Goal: Task Accomplishment & Management: Manage account settings

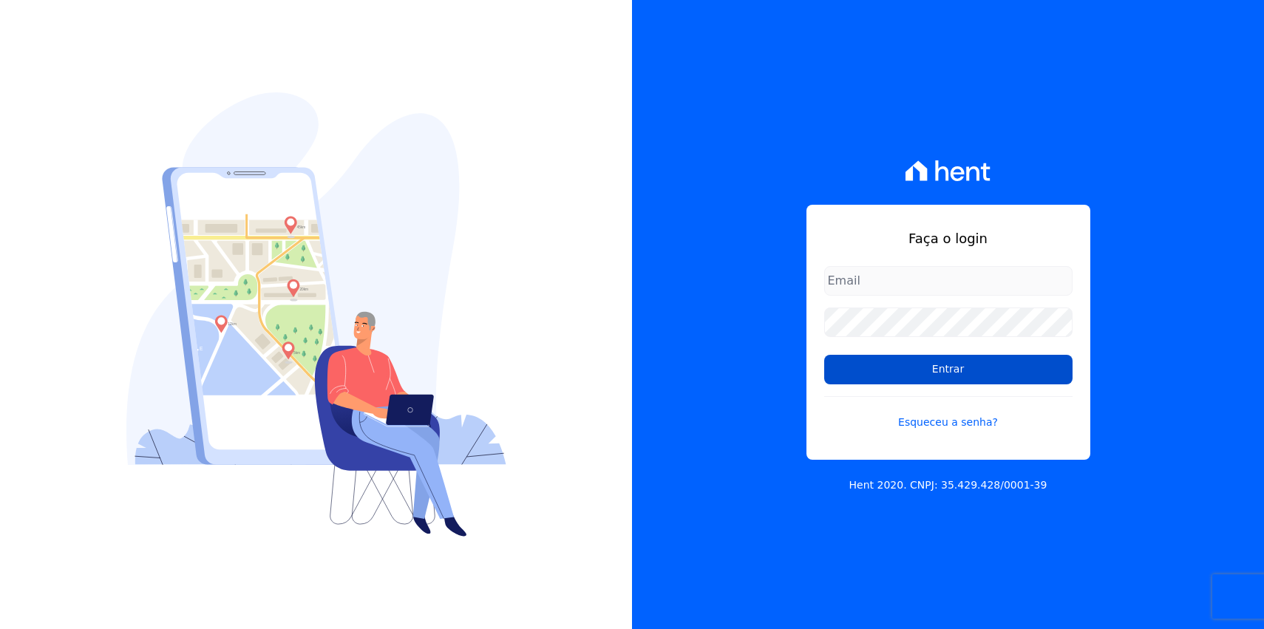
type input "[EMAIL_ADDRESS][DOMAIN_NAME]"
click at [956, 374] on input "Entrar" at bounding box center [948, 370] width 248 height 30
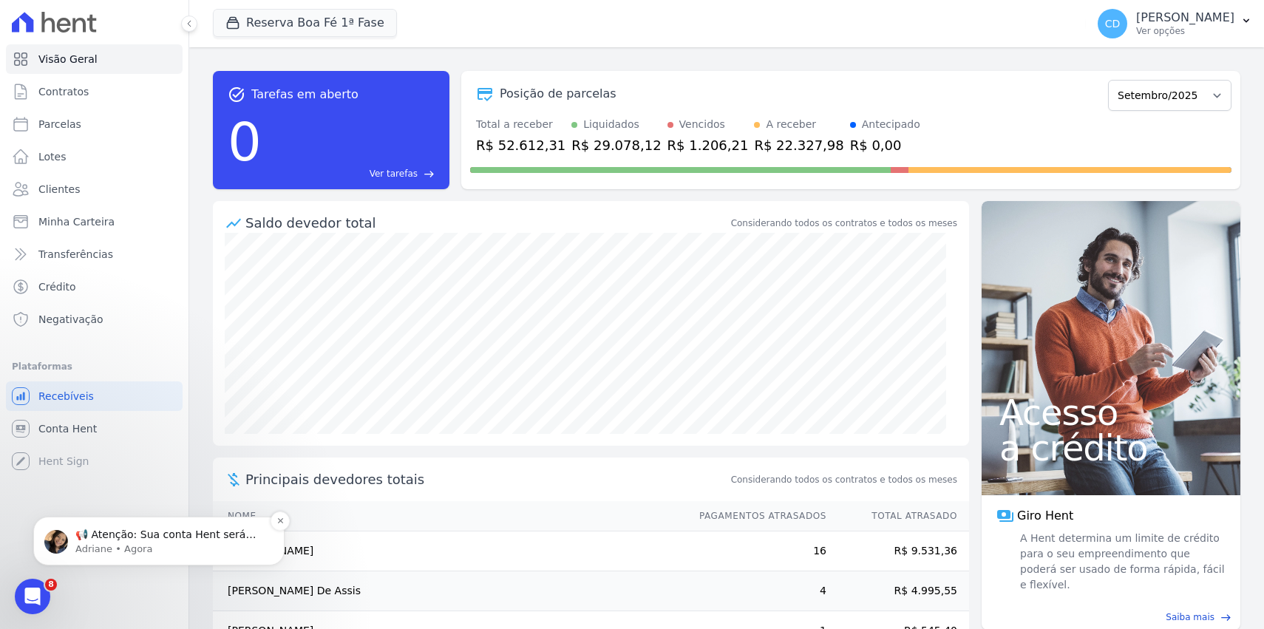
click at [176, 544] on p "Adriane • Agora" at bounding box center [170, 548] width 191 height 13
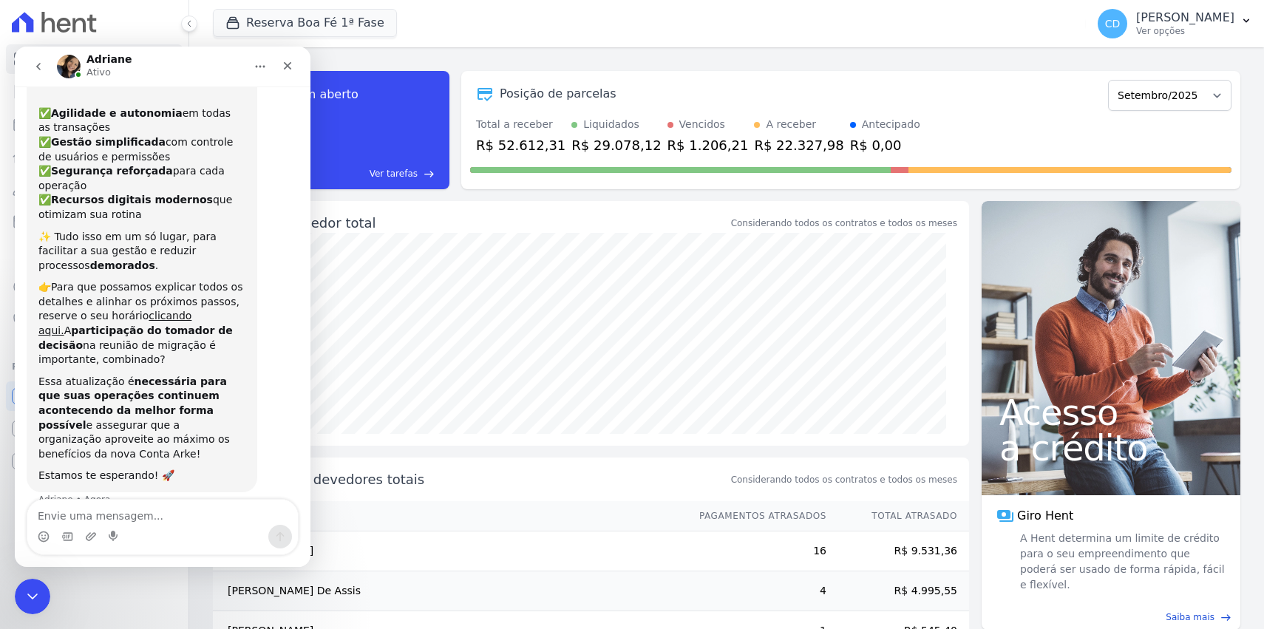
scroll to position [154, 0]
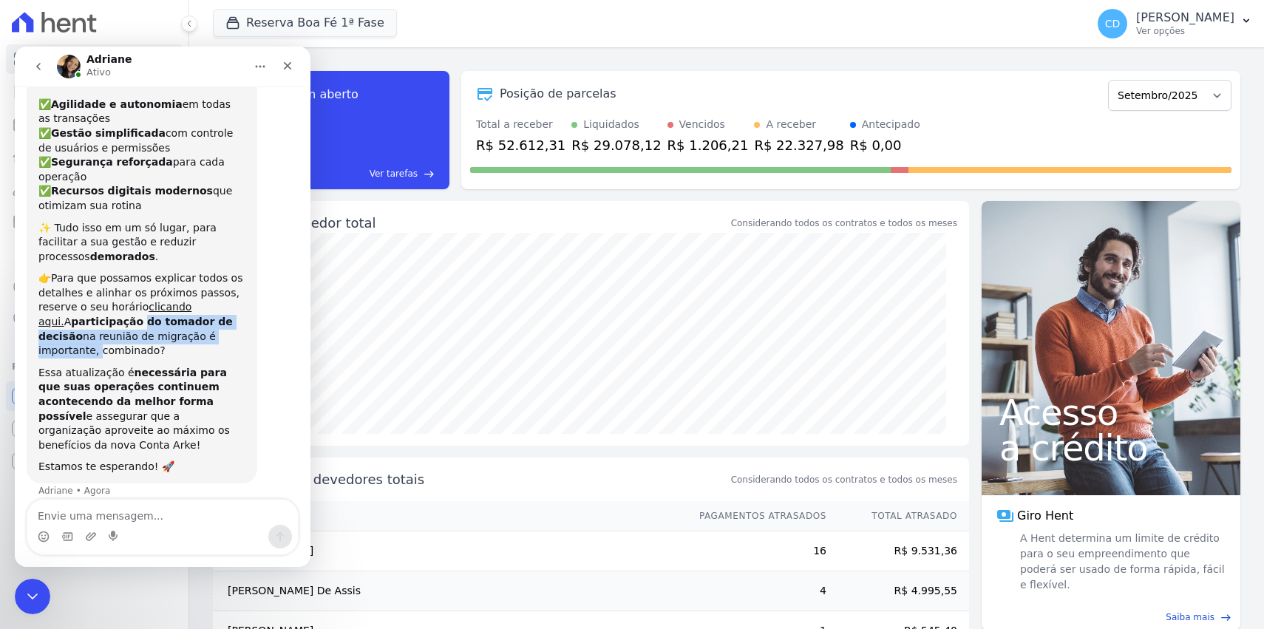
drag, startPoint x: 98, startPoint y: 324, endPoint x: 211, endPoint y: 339, distance: 113.4
click at [211, 341] on div "👉Para que possamos explicar todos os detalhes e alinhar os próximos passos, res…" at bounding box center [141, 314] width 207 height 87
click at [209, 337] on div "👉Para que possamos explicar todos os detalhes e alinhar os próximos passos, res…" at bounding box center [141, 314] width 207 height 87
click at [112, 344] on div "👉Para que possamos explicar todos os detalhes e alinhar os próximos passos, res…" at bounding box center [141, 314] width 207 height 87
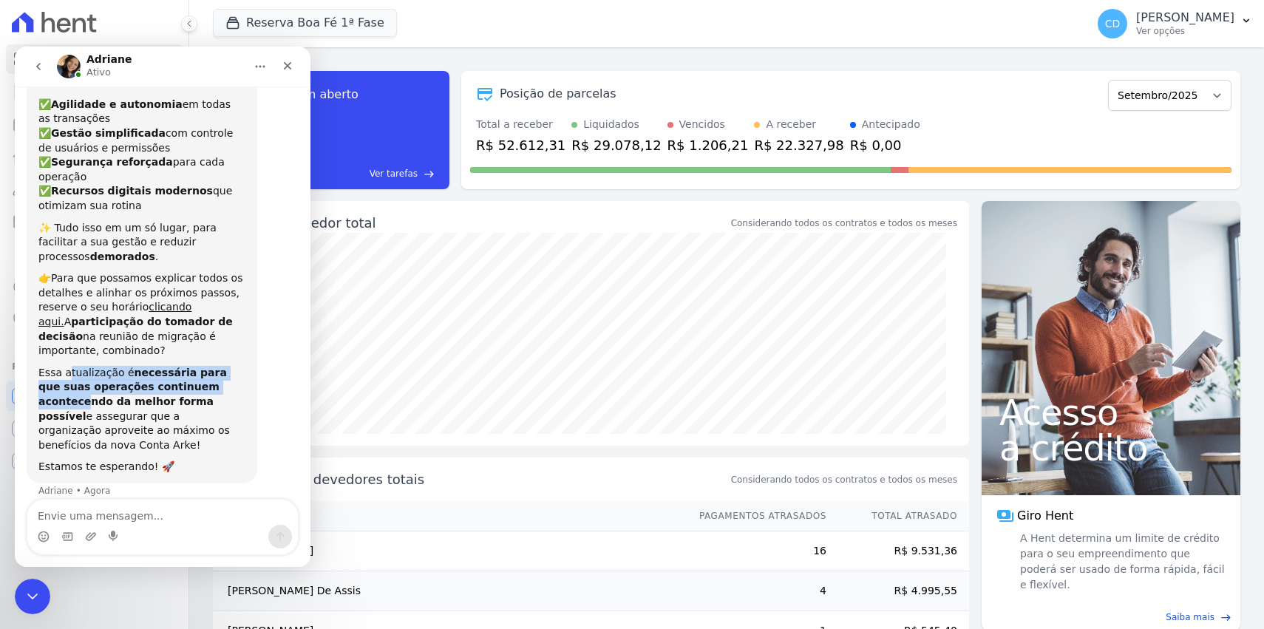
drag, startPoint x: 67, startPoint y: 374, endPoint x: 219, endPoint y: 392, distance: 153.3
click at [219, 392] on div "Essa atualização é necessária para que suas operações continuem acontecendo da …" at bounding box center [141, 409] width 207 height 87
click at [185, 409] on div "Essa atualização é necessária para que suas operações continuem acontecendo da …" at bounding box center [141, 409] width 207 height 87
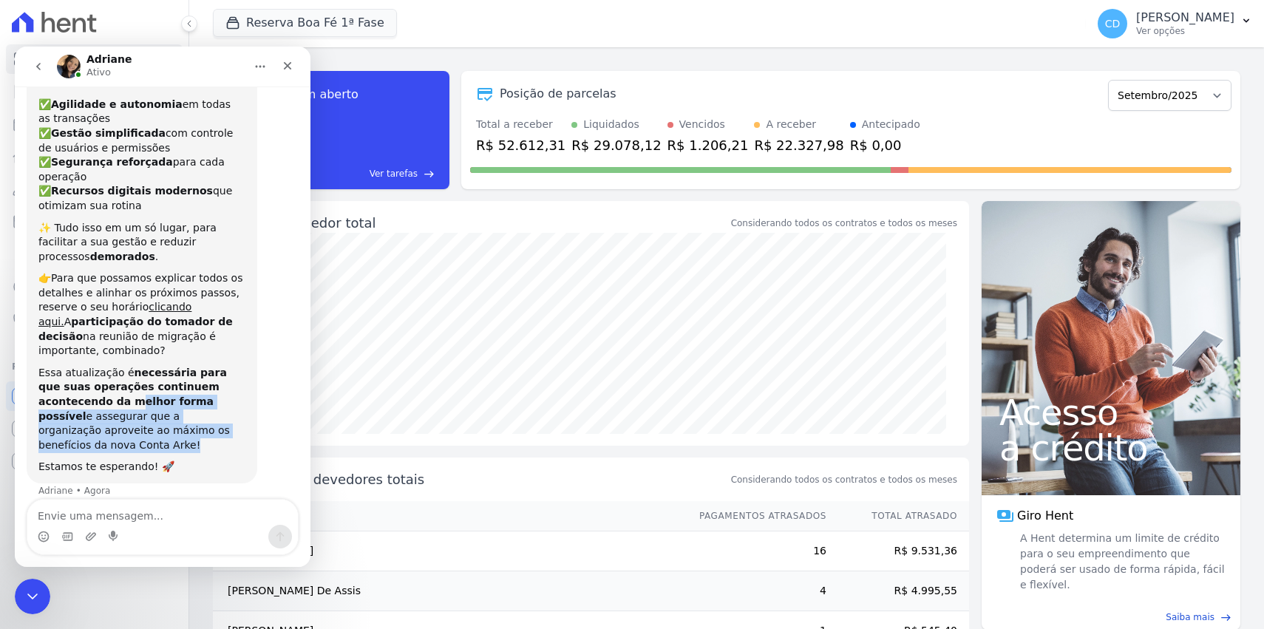
drag, startPoint x: 64, startPoint y: 402, endPoint x: 249, endPoint y: 429, distance: 186.6
click at [247, 435] on div "📢 Atenção: Sua conta Hent será migrada para a Conta Arke! Estamos trazendo para…" at bounding box center [142, 216] width 231 height 533
click at [251, 429] on div "📢 Atenção: Sua conta Hent será migrada para a Conta Arke! Estamos trazendo para…" at bounding box center [142, 216] width 231 height 533
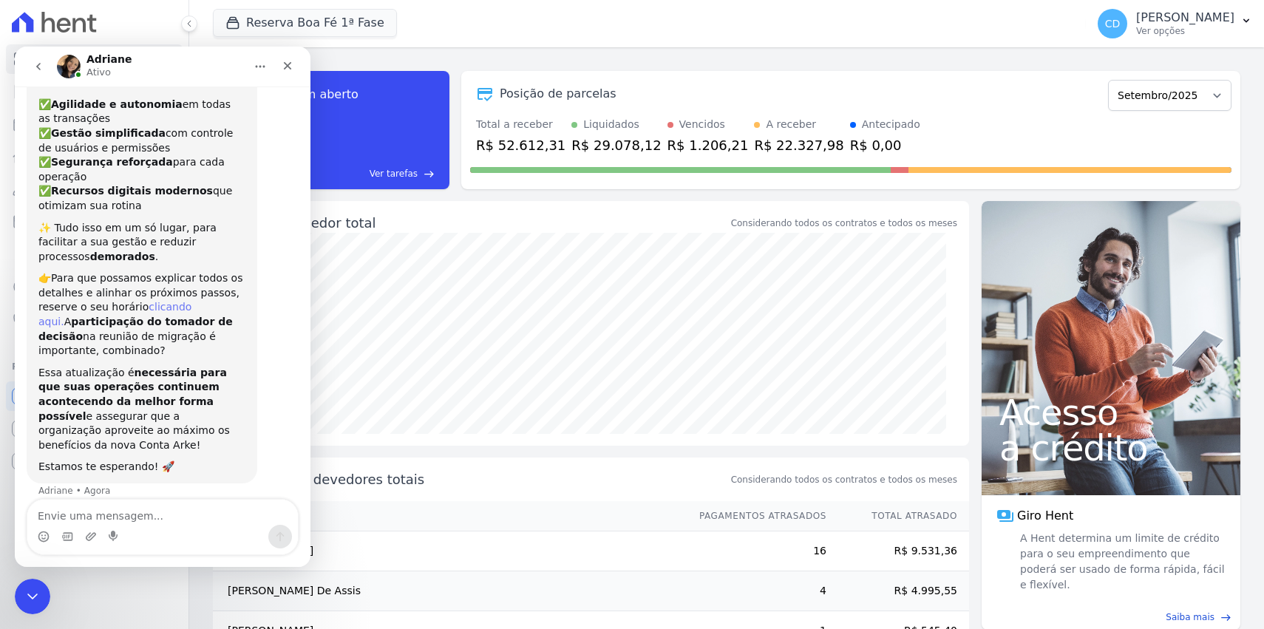
click at [179, 309] on link "clicando aqui." at bounding box center [114, 314] width 153 height 27
click at [289, 63] on icon "Fechar" at bounding box center [288, 66] width 8 height 8
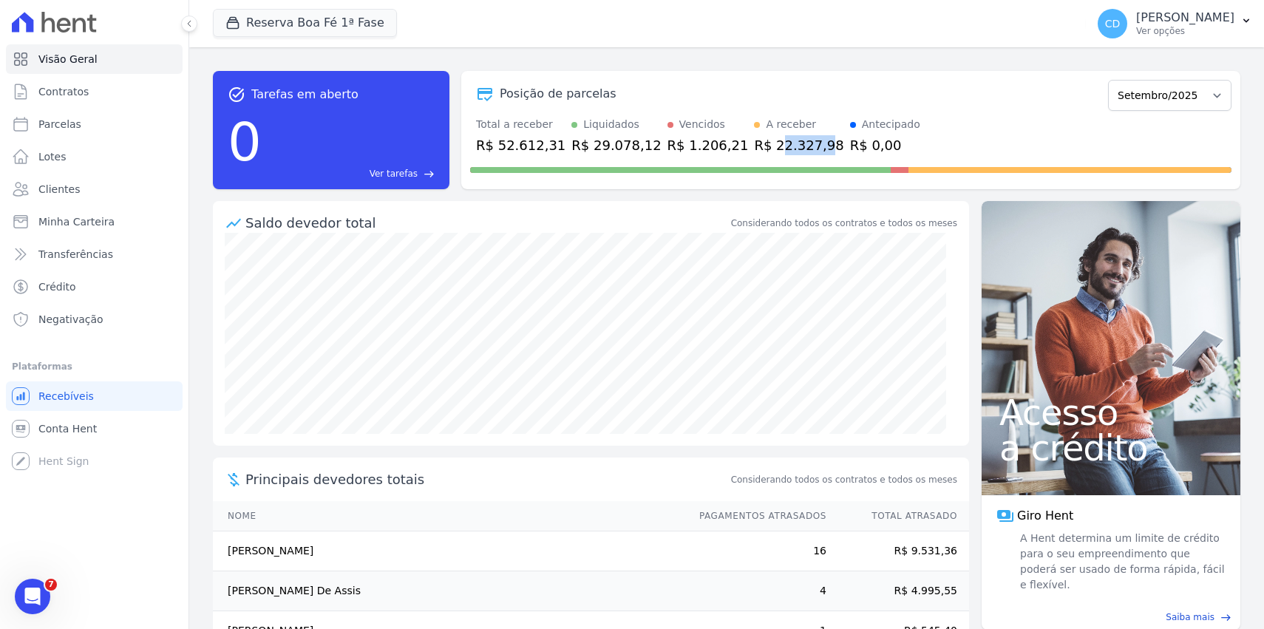
drag, startPoint x: 742, startPoint y: 140, endPoint x: 791, endPoint y: 149, distance: 50.2
click at [793, 148] on div "R$ 22.327,98" at bounding box center [798, 145] width 89 height 20
click at [788, 149] on div "R$ 22.327,98" at bounding box center [798, 145] width 89 height 20
click at [330, 23] on button "Reserva Boa Fé 1ª Fase" at bounding box center [305, 23] width 184 height 28
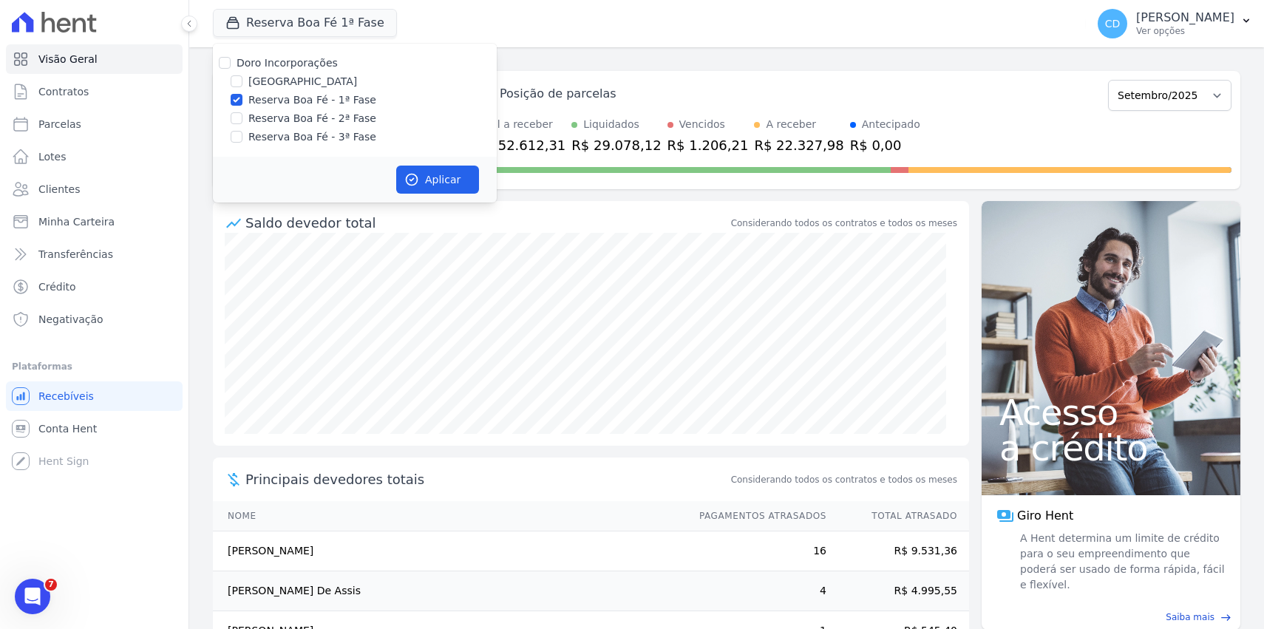
drag, startPoint x: 218, startPoint y: 61, endPoint x: 232, endPoint y: 69, distance: 16.6
click at [219, 61] on div "Doro Incorporações" at bounding box center [355, 63] width 284 height 16
drag, startPoint x: 225, startPoint y: 61, endPoint x: 279, endPoint y: 80, distance: 57.3
click at [225, 61] on input "Doro Incorporações" at bounding box center [225, 63] width 12 height 12
checkbox input "true"
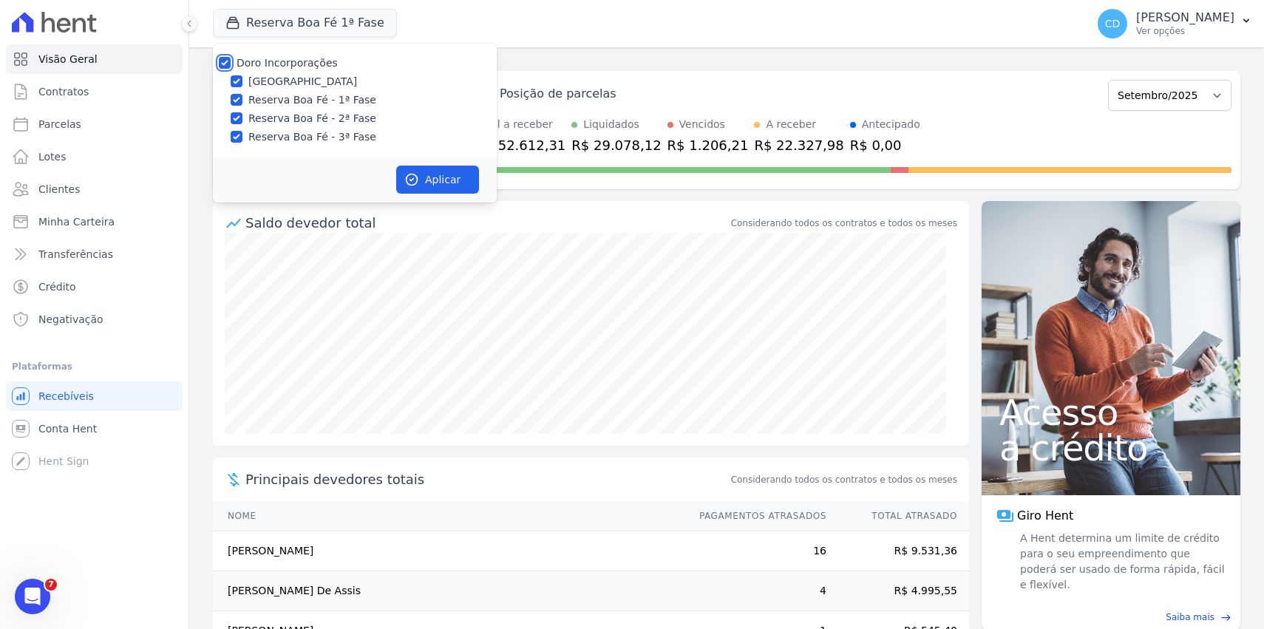
checkbox input "true"
click at [442, 163] on div "Aplicar" at bounding box center [355, 180] width 284 height 46
click at [451, 171] on button "Aplicar" at bounding box center [437, 180] width 83 height 28
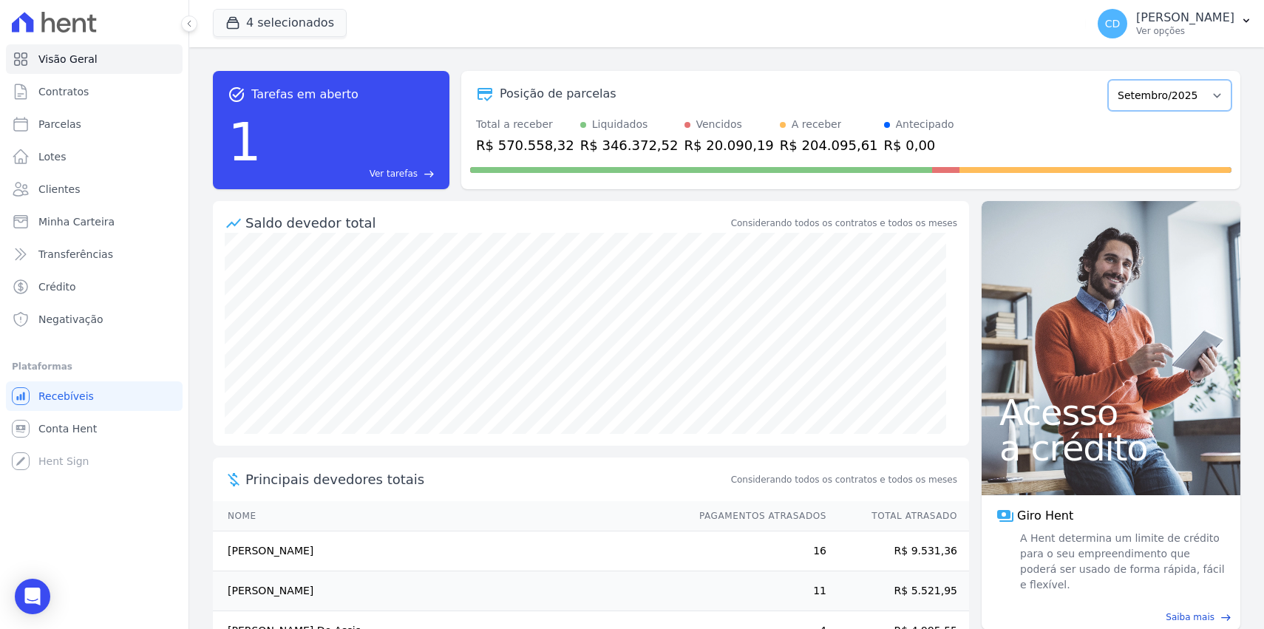
click at [1183, 95] on select "Abril/2022 Maio/2022 Junho/2022 Julho/2022 Agosto/2022 Setembro/2022 Outubro/20…" at bounding box center [1169, 95] width 123 height 31
select select "08/2025"
click at [1108, 80] on select "Abril/2022 Maio/2022 Junho/2022 Julho/2022 Agosto/2022 Setembro/2022 Outubro/20…" at bounding box center [1169, 95] width 123 height 31
click at [1190, 94] on select "Abril/2022 Maio/2022 Junho/2022 Julho/2022 Agosto/2022 Setembro/2022 Outubro/20…" at bounding box center [1169, 95] width 123 height 31
click at [1185, 98] on select "Abril/2022 Maio/2022 Junho/2022 Julho/2022 Agosto/2022 Setembro/2022 Outubro/20…" at bounding box center [1169, 95] width 123 height 31
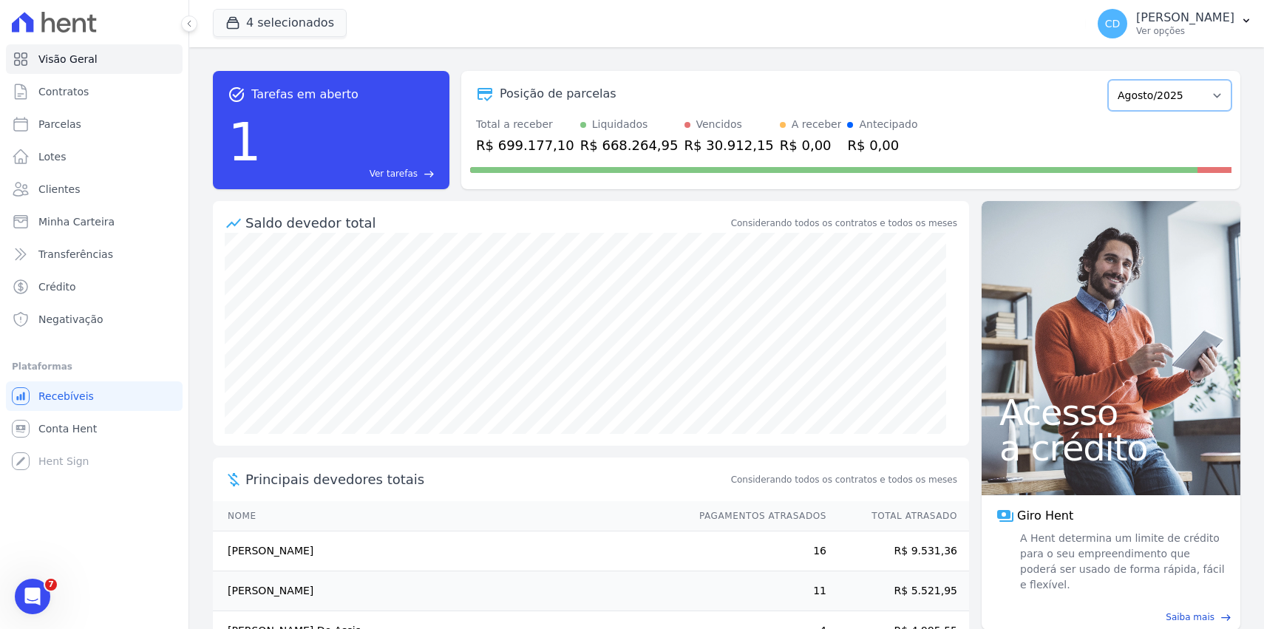
select select "09/2025"
click at [1108, 80] on select "Abril/2022 Maio/2022 Junho/2022 Julho/2022 Agosto/2022 Setembro/2022 Outubro/20…" at bounding box center [1169, 95] width 123 height 31
click at [1180, 98] on select "Abril/2022 Maio/2022 Junho/2022 Julho/2022 Agosto/2022 Setembro/2022 Outubro/20…" at bounding box center [1169, 95] width 123 height 31
select select "10/2025"
click at [1108, 80] on select "Abril/2022 Maio/2022 Junho/2022 Julho/2022 Agosto/2022 Setembro/2022 Outubro/20…" at bounding box center [1169, 95] width 123 height 31
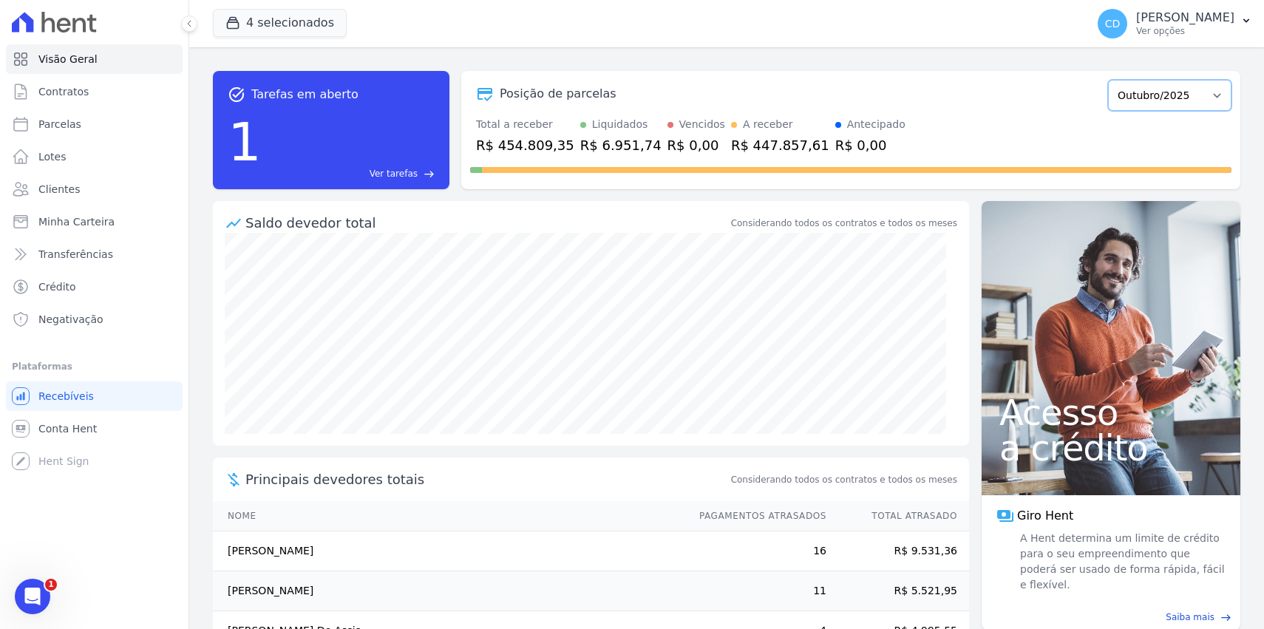
click at [1164, 86] on select "Abril/2022 Maio/2022 Junho/2022 Julho/2022 Agosto/2022 Setembro/2022 Outubro/20…" at bounding box center [1169, 95] width 123 height 31
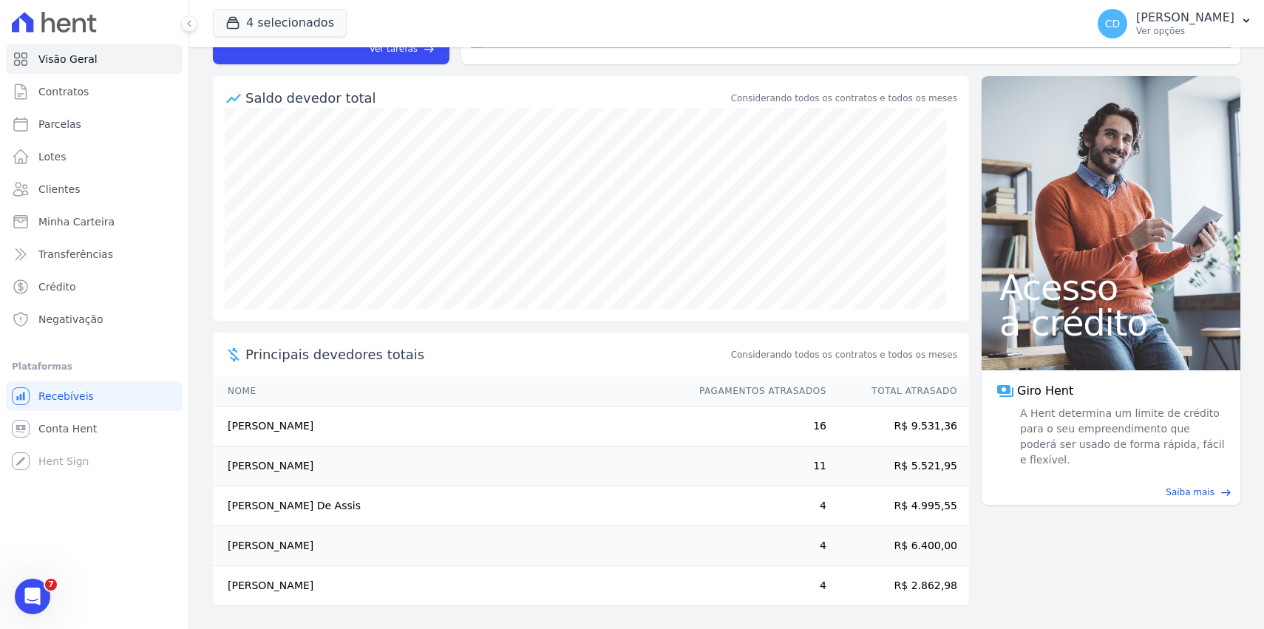
scroll to position [126, 0]
click at [290, 463] on td "[PERSON_NAME]" at bounding box center [449, 466] width 472 height 40
drag, startPoint x: 312, startPoint y: 450, endPoint x: 330, endPoint y: 469, distance: 26.1
click at [318, 455] on td "[PERSON_NAME]" at bounding box center [449, 466] width 472 height 40
click at [126, 101] on link "Contratos" at bounding box center [94, 92] width 177 height 30
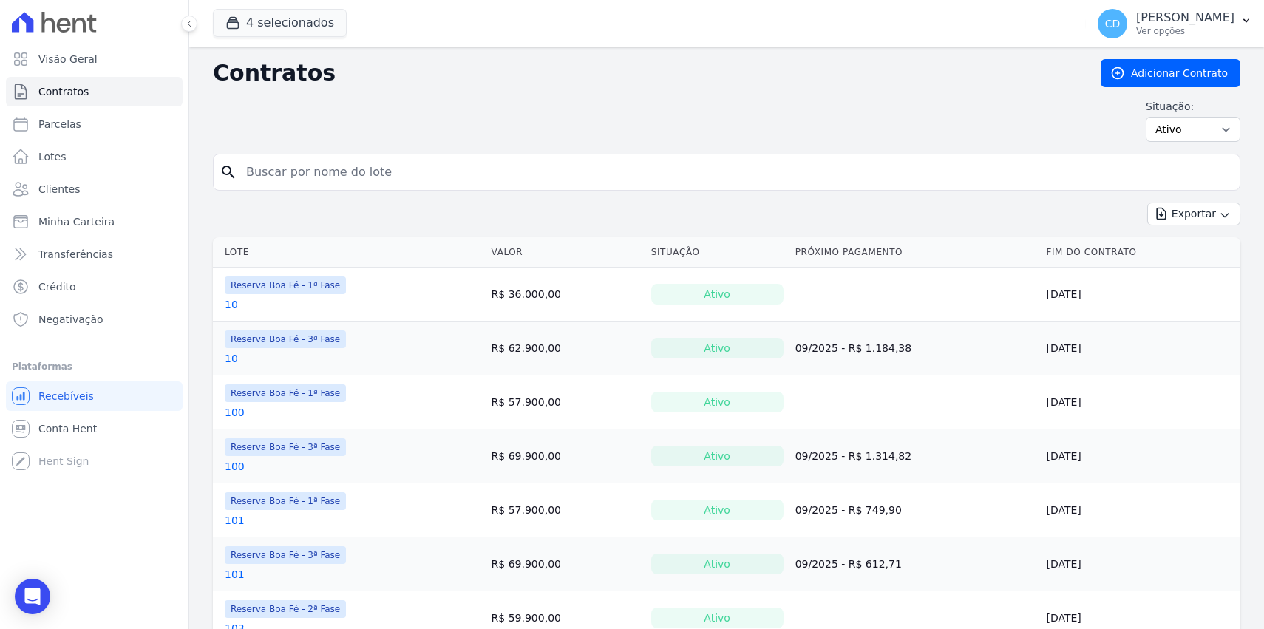
click at [294, 170] on input "search" at bounding box center [735, 172] width 996 height 30
type input "A15"
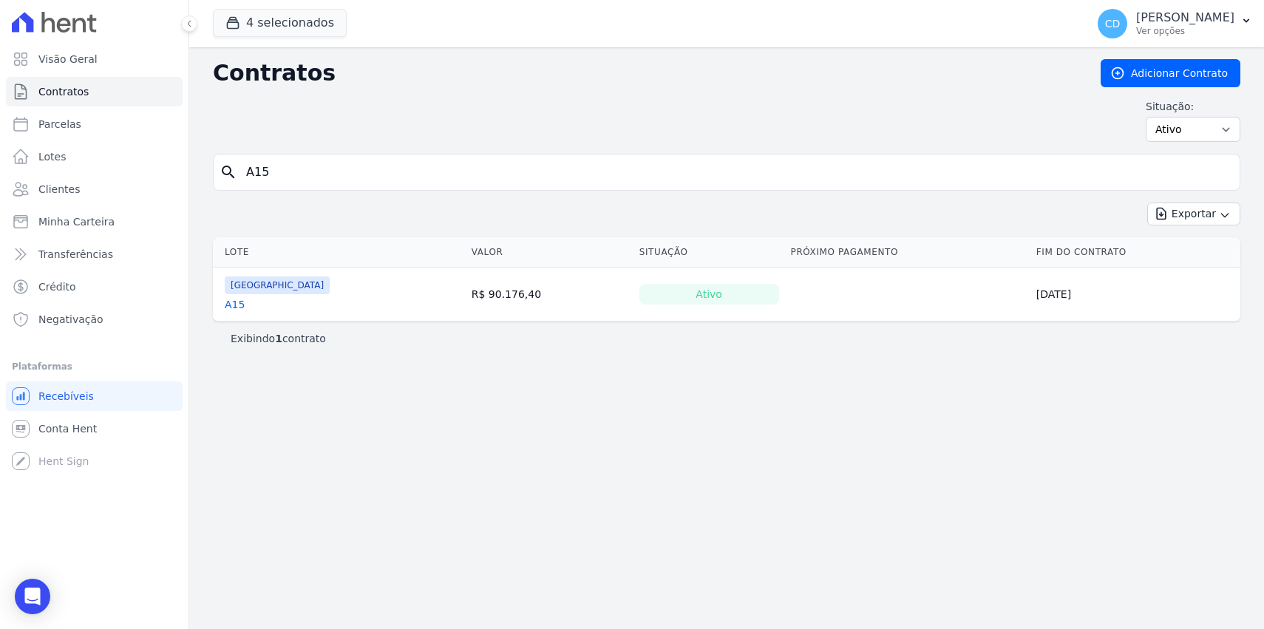
click at [228, 305] on link "A15" at bounding box center [235, 304] width 20 height 15
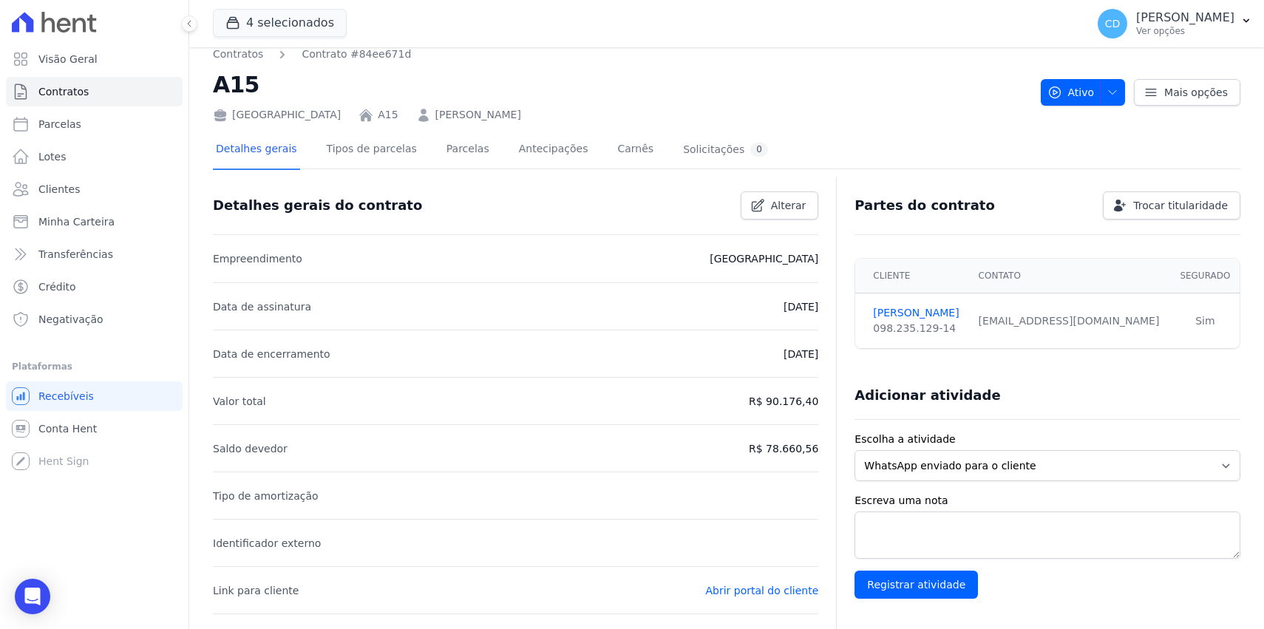
scroll to position [12, 0]
click at [455, 137] on link "Parcelas" at bounding box center [467, 151] width 49 height 39
click at [457, 150] on link "Parcelas" at bounding box center [467, 151] width 49 height 39
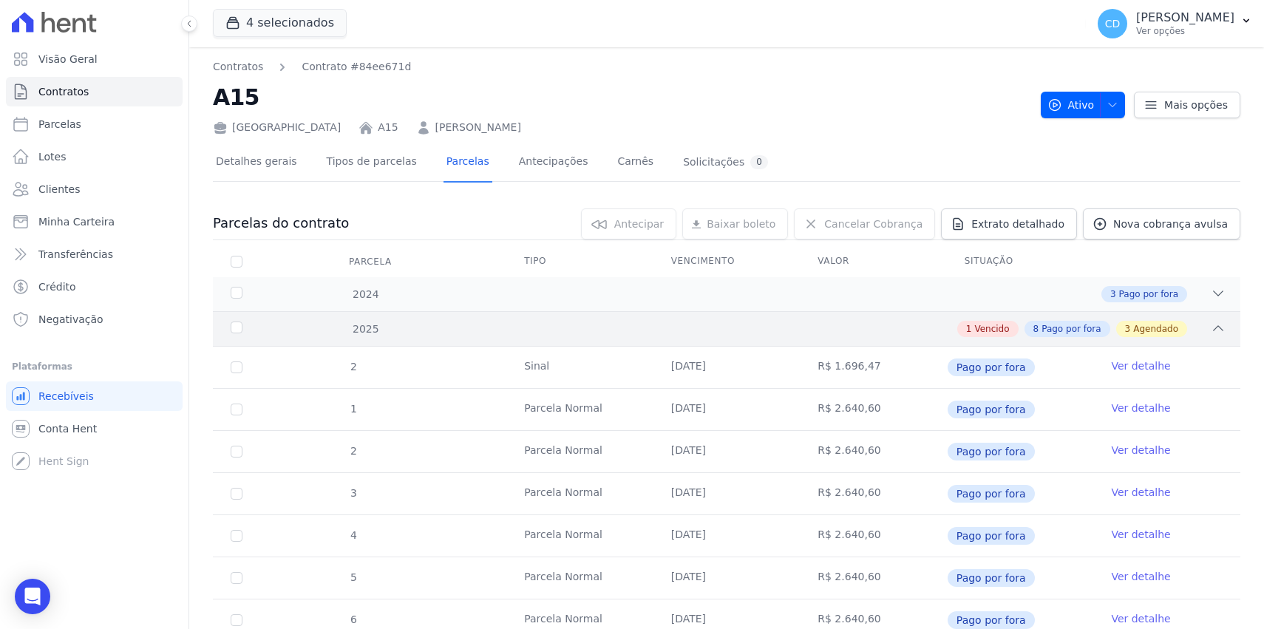
click at [1213, 329] on icon at bounding box center [1218, 328] width 10 height 4
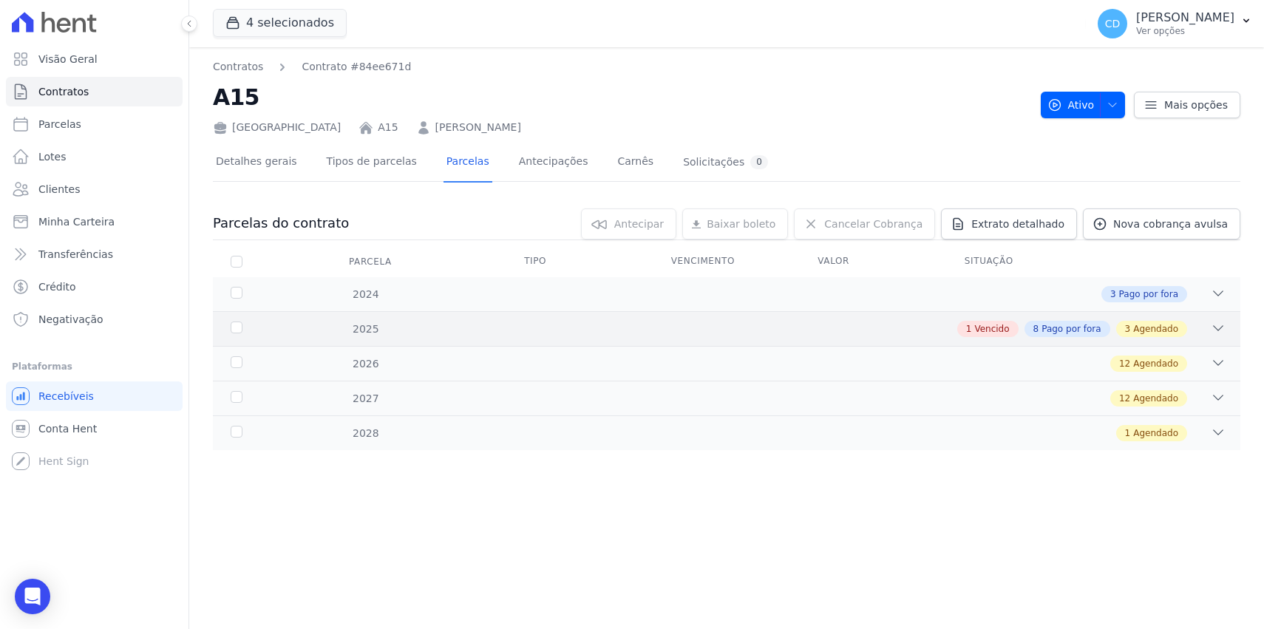
click at [1210, 327] on icon at bounding box center [1217, 328] width 15 height 15
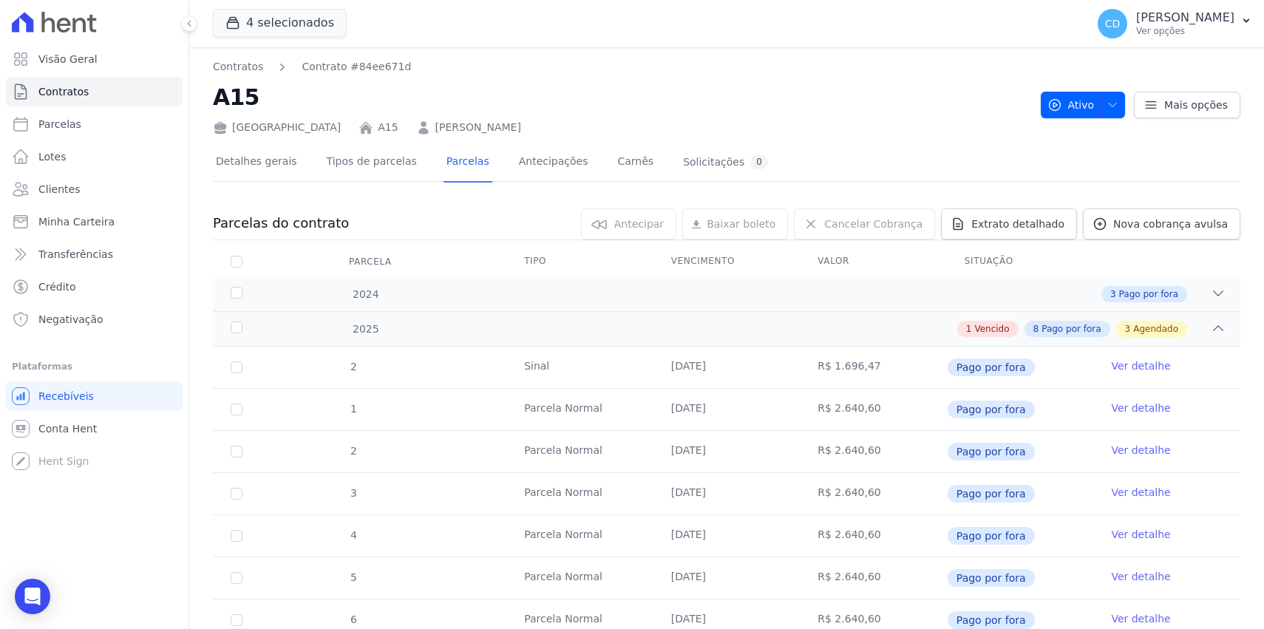
drag, startPoint x: 519, startPoint y: 361, endPoint x: 729, endPoint y: 369, distance: 209.3
click at [729, 369] on tr "2 Sinal 12/01/2025 R$ 1.696,47 Pago por fora Ver detalhe" at bounding box center [726, 367] width 1027 height 41
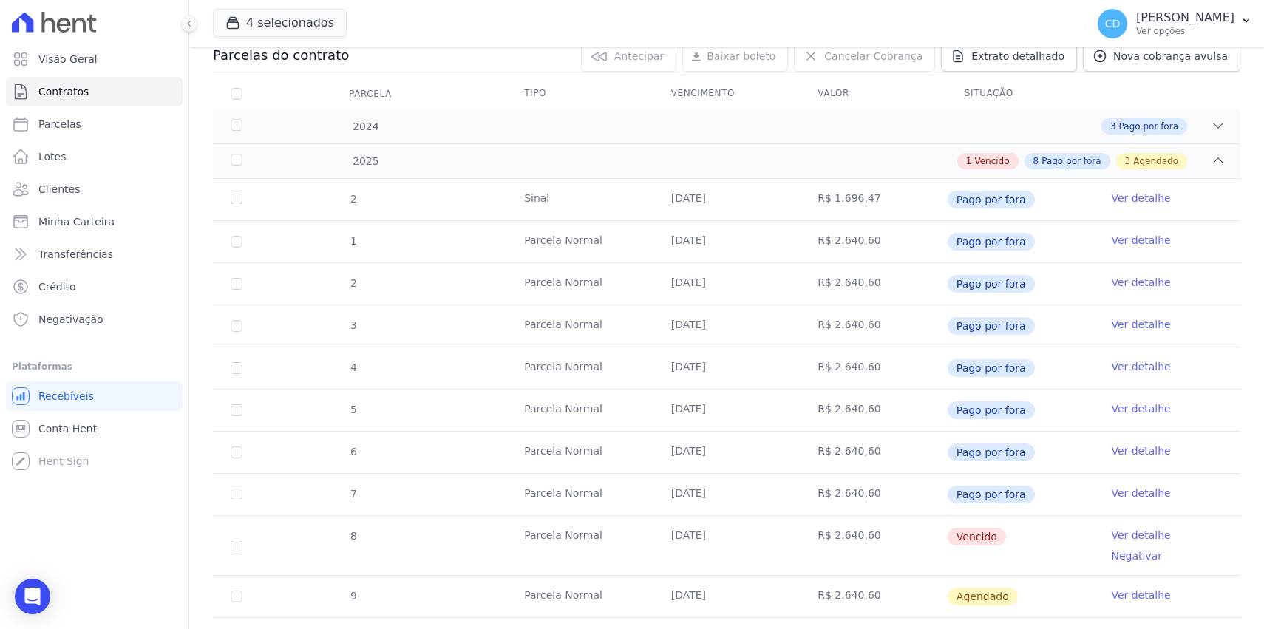
scroll to position [191, 0]
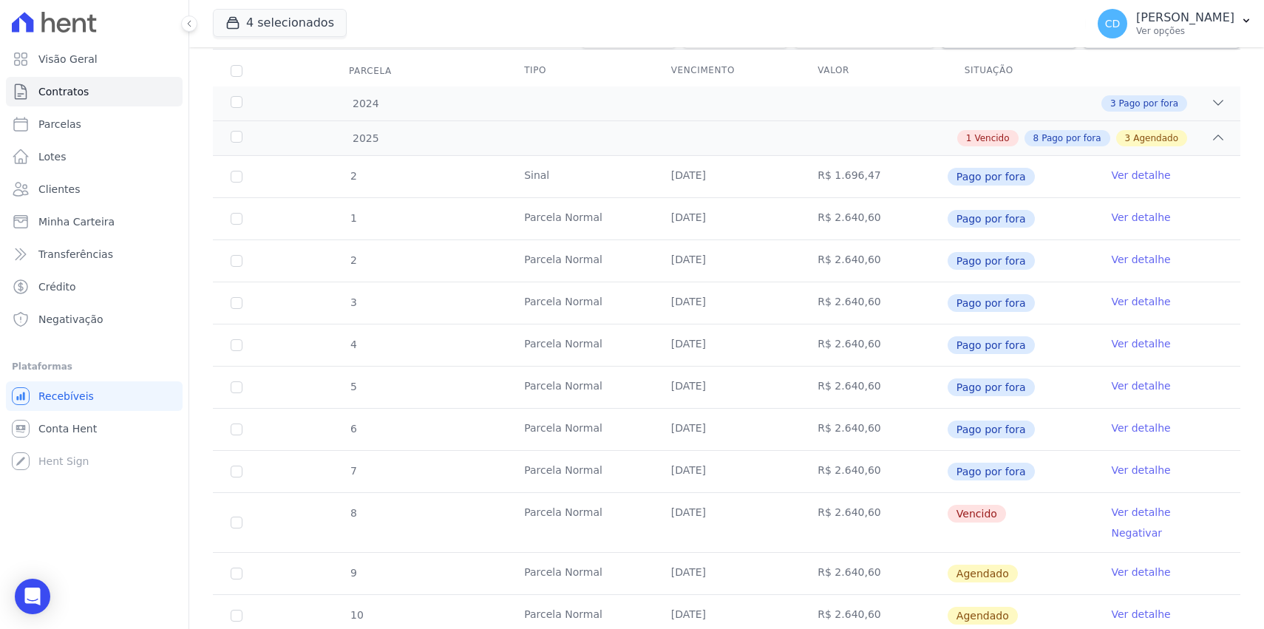
drag, startPoint x: 957, startPoint y: 219, endPoint x: 1023, endPoint y: 477, distance: 265.4
click at [1023, 477] on tbody "2 Sinal 12/01/2025 R$ 1.696,47 Pago por fora Ver detalhe 1 Parcela Normal 10/02…" at bounding box center [726, 417] width 1027 height 522
click at [1023, 477] on td "Pago por fora" at bounding box center [1020, 471] width 147 height 41
click at [1128, 470] on link "Ver detalhe" at bounding box center [1140, 470] width 59 height 15
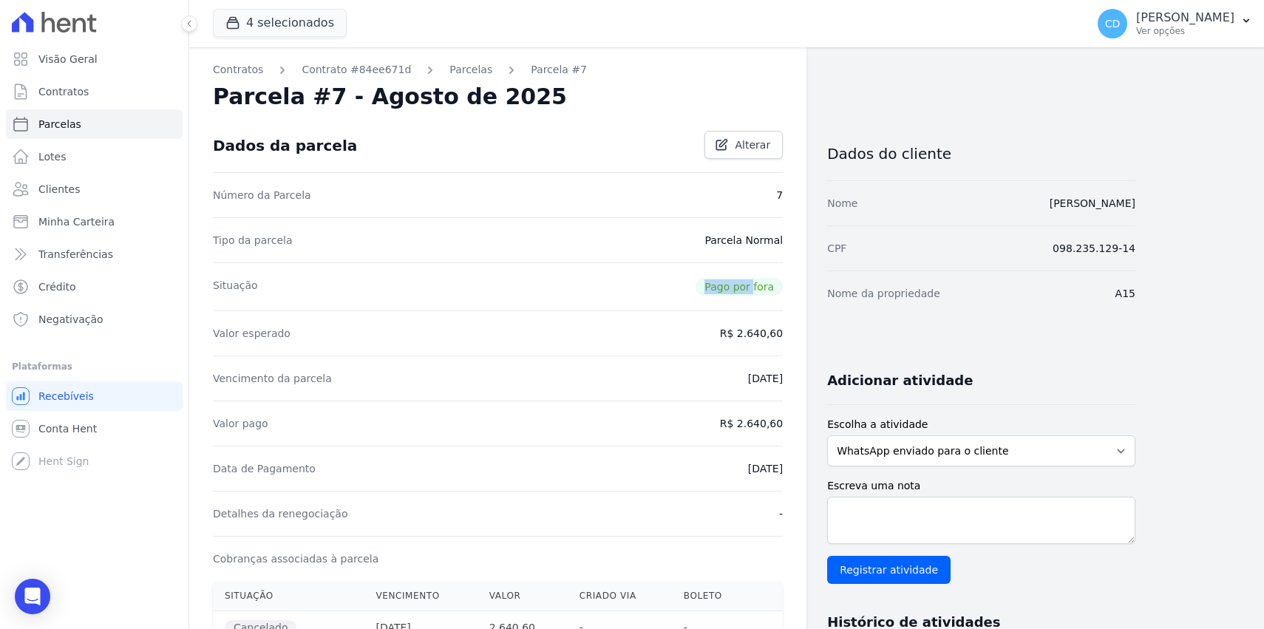
drag, startPoint x: 715, startPoint y: 287, endPoint x: 756, endPoint y: 290, distance: 40.8
click at [756, 290] on div "Situação Pago por fora" at bounding box center [498, 286] width 570 height 48
click at [749, 308] on div "Situação Pago por fora" at bounding box center [498, 286] width 570 height 48
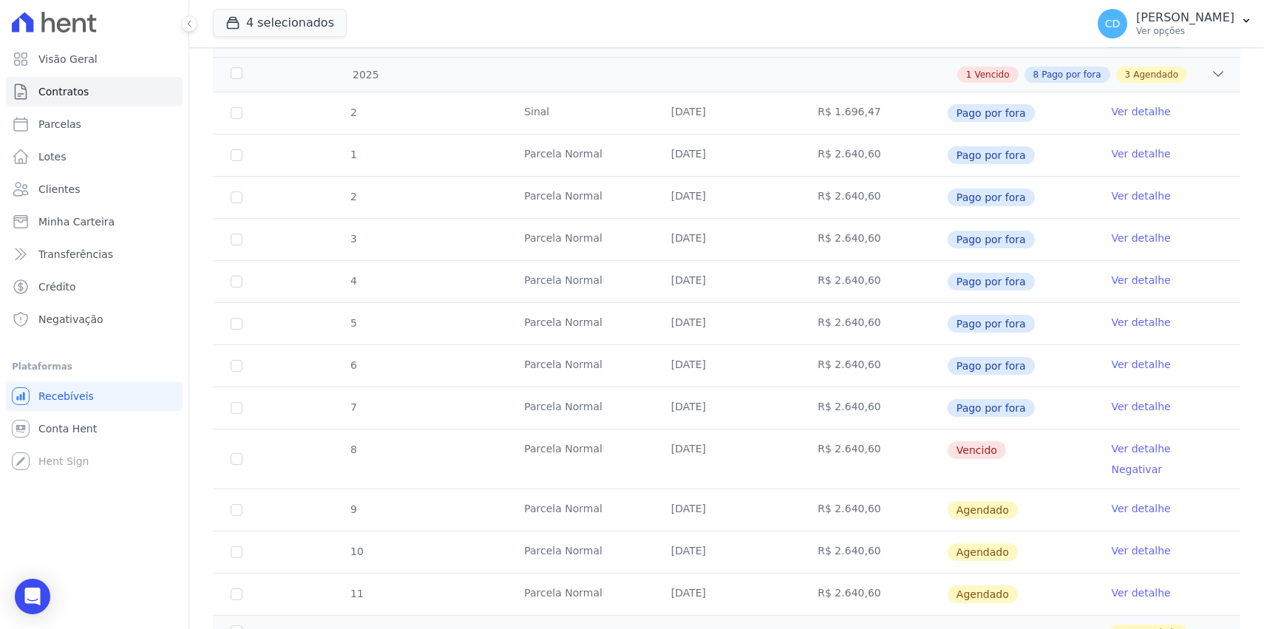
scroll to position [262, 0]
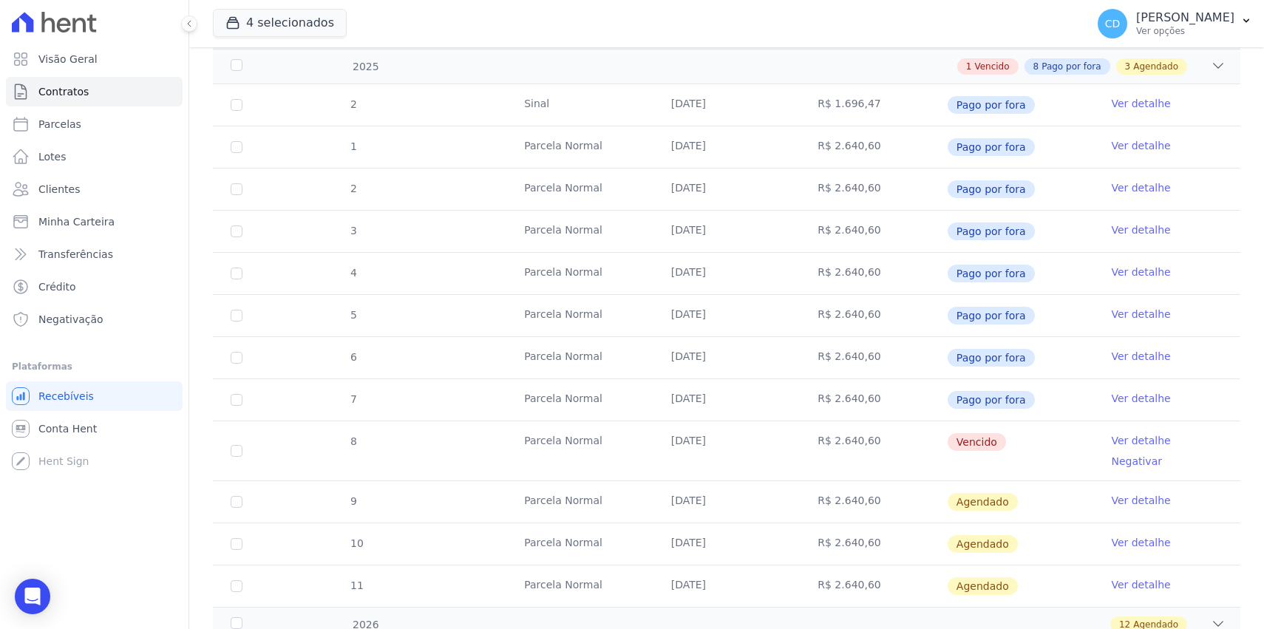
drag, startPoint x: 782, startPoint y: 432, endPoint x: 1023, endPoint y: 437, distance: 241.7
click at [1023, 437] on tr "8 Parcela Normal 10/09/2025 R$ 2.640,60 Vencido Ver detalhe Negativar" at bounding box center [726, 450] width 1027 height 60
click at [1023, 438] on td "Vencido" at bounding box center [1020, 450] width 147 height 59
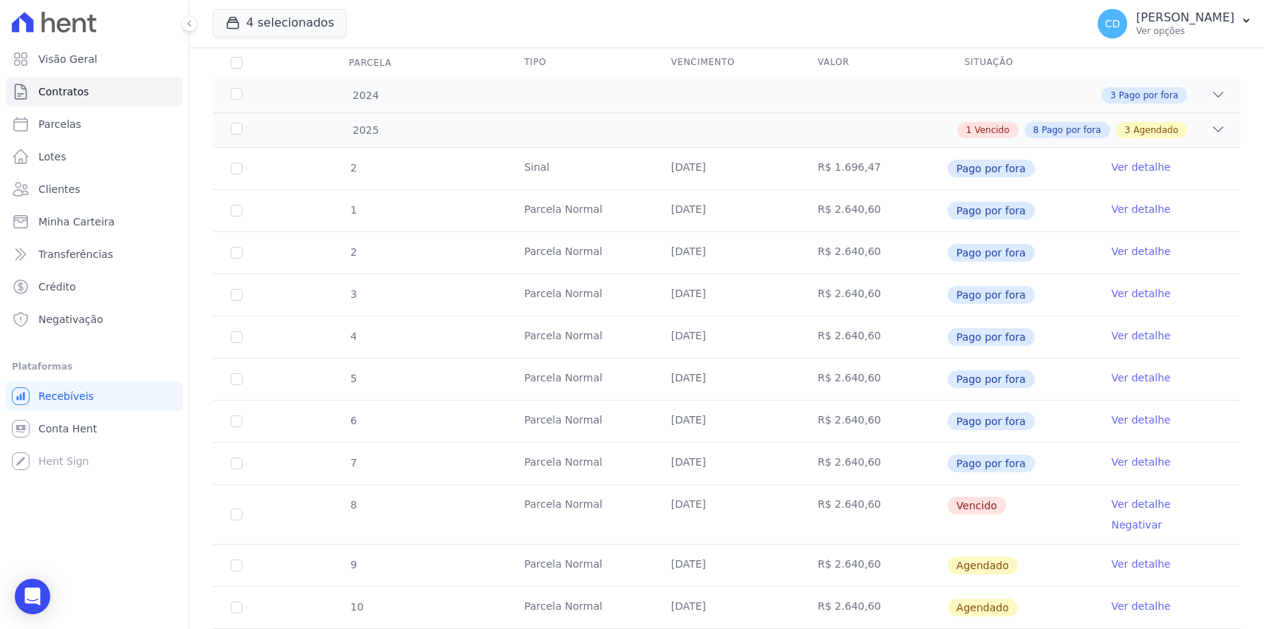
scroll to position [178, 0]
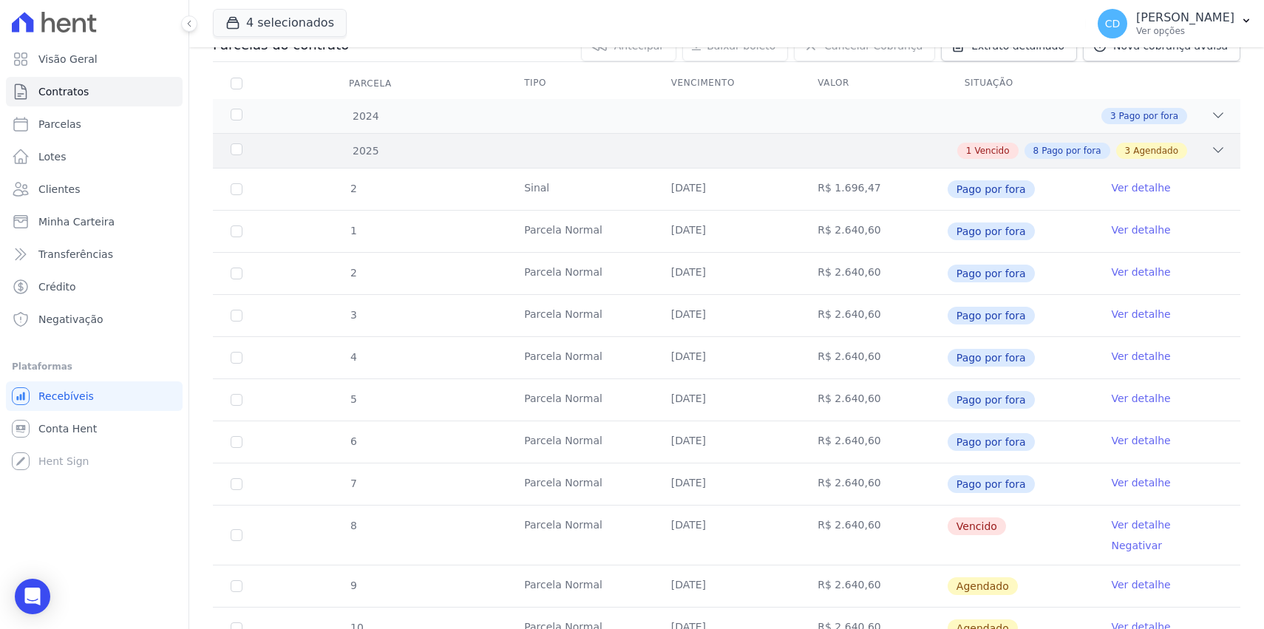
click at [1196, 140] on div "2025 1 Vencido 8 Pago por fora 3 Agendado" at bounding box center [726, 150] width 1027 height 35
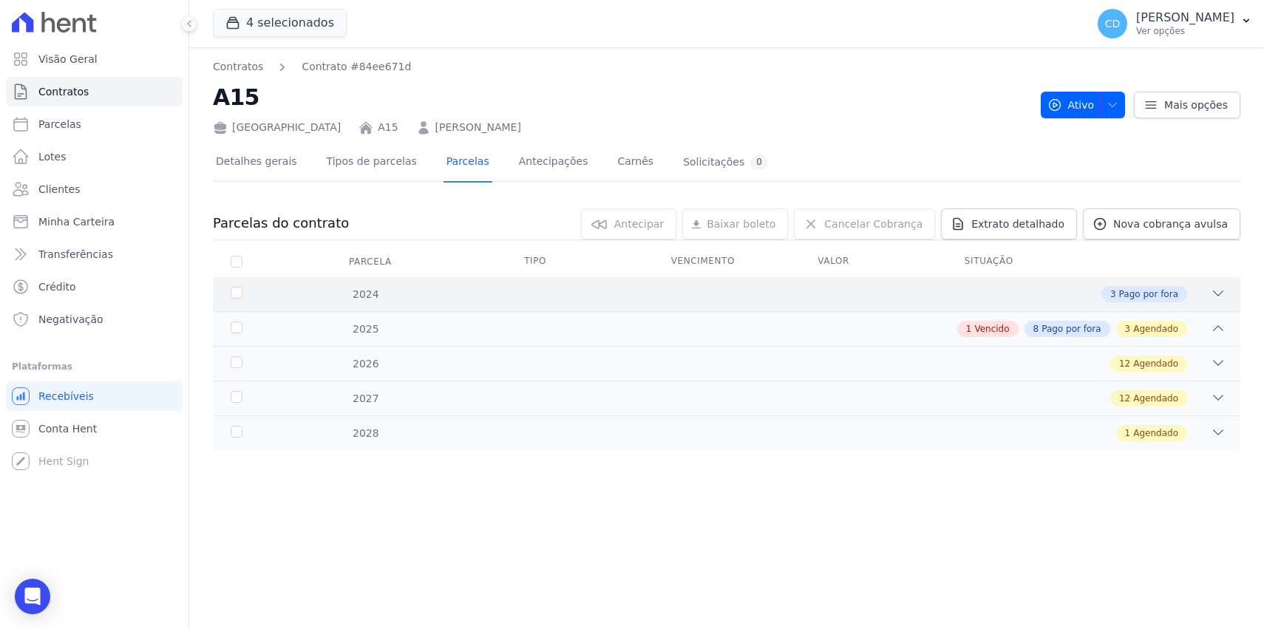
click at [1219, 292] on icon at bounding box center [1217, 293] width 15 height 15
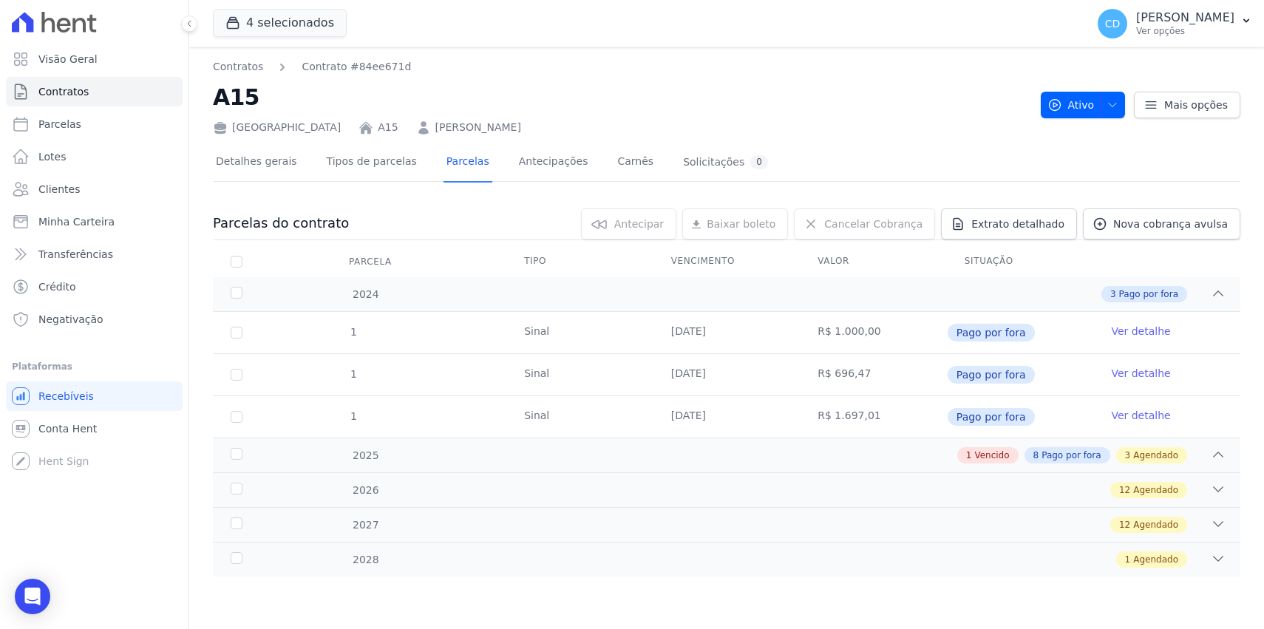
drag, startPoint x: 1012, startPoint y: 414, endPoint x: 934, endPoint y: 396, distance: 80.3
click at [934, 396] on tr "1 Sinal 12/12/2024 R$ 1.697,01 Pago por fora Ver detalhe" at bounding box center [726, 416] width 1027 height 42
click at [1036, 341] on td "Pago por fora" at bounding box center [1020, 332] width 147 height 41
click at [1224, 290] on icon at bounding box center [1217, 293] width 15 height 15
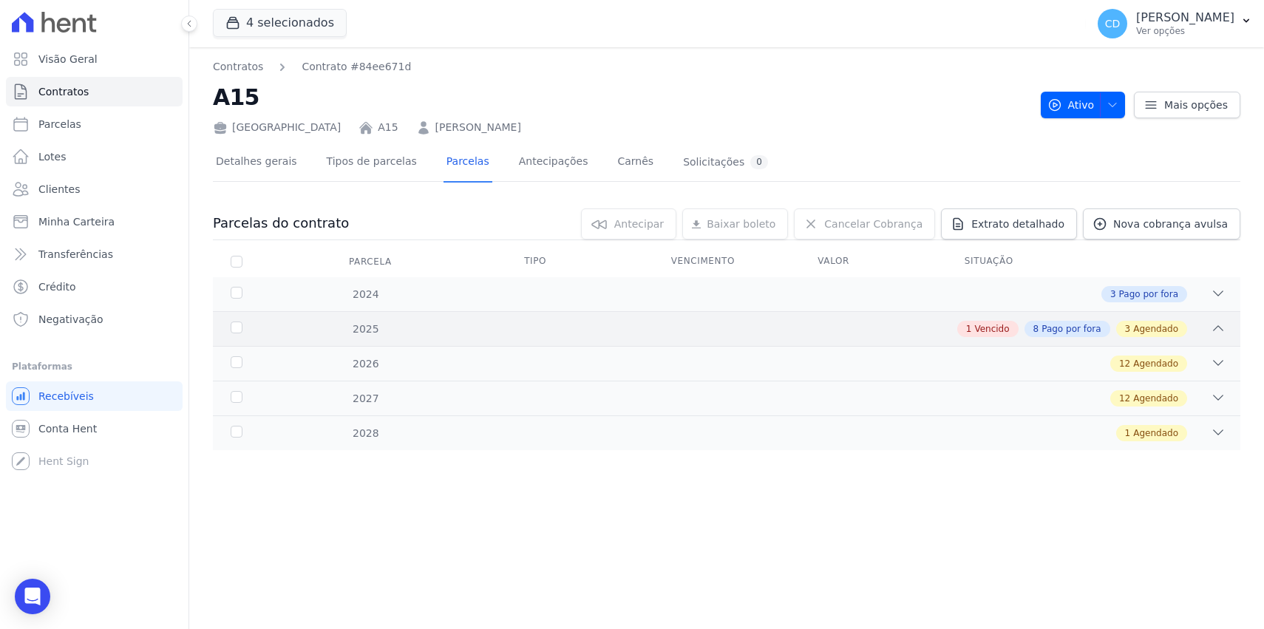
click at [1222, 331] on icon at bounding box center [1217, 328] width 15 height 15
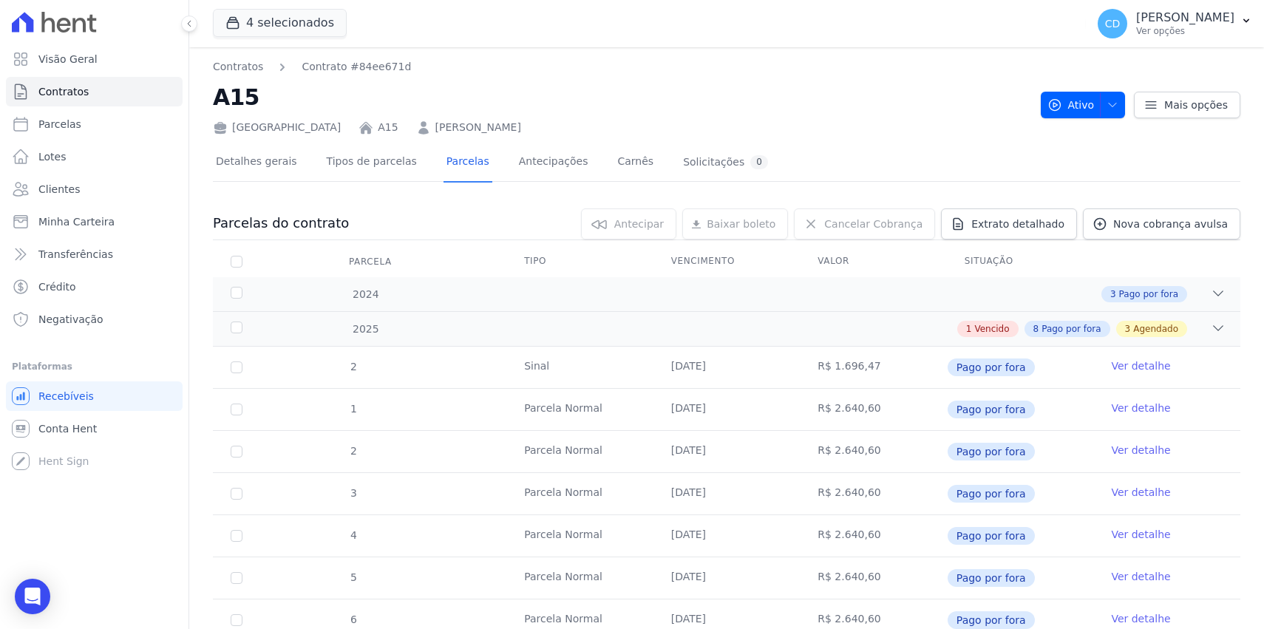
click at [971, 369] on span "Pago por fora" at bounding box center [990, 367] width 87 height 18
drag, startPoint x: 971, startPoint y: 369, endPoint x: 945, endPoint y: 367, distance: 26.0
click at [947, 367] on span "Pago por fora" at bounding box center [990, 367] width 87 height 18
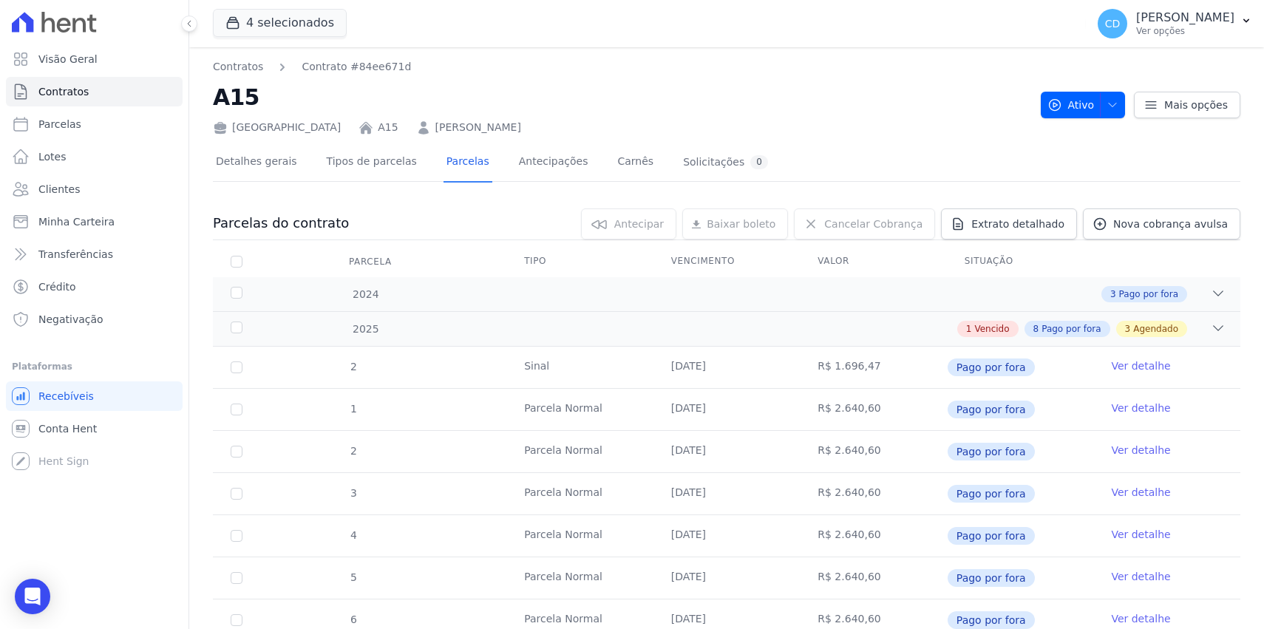
click at [1044, 366] on td "Pago por fora" at bounding box center [1020, 367] width 147 height 41
click at [1118, 357] on td "Ver detalhe" at bounding box center [1166, 367] width 147 height 41
click at [1122, 364] on link "Ver detalhe" at bounding box center [1140, 365] width 59 height 15
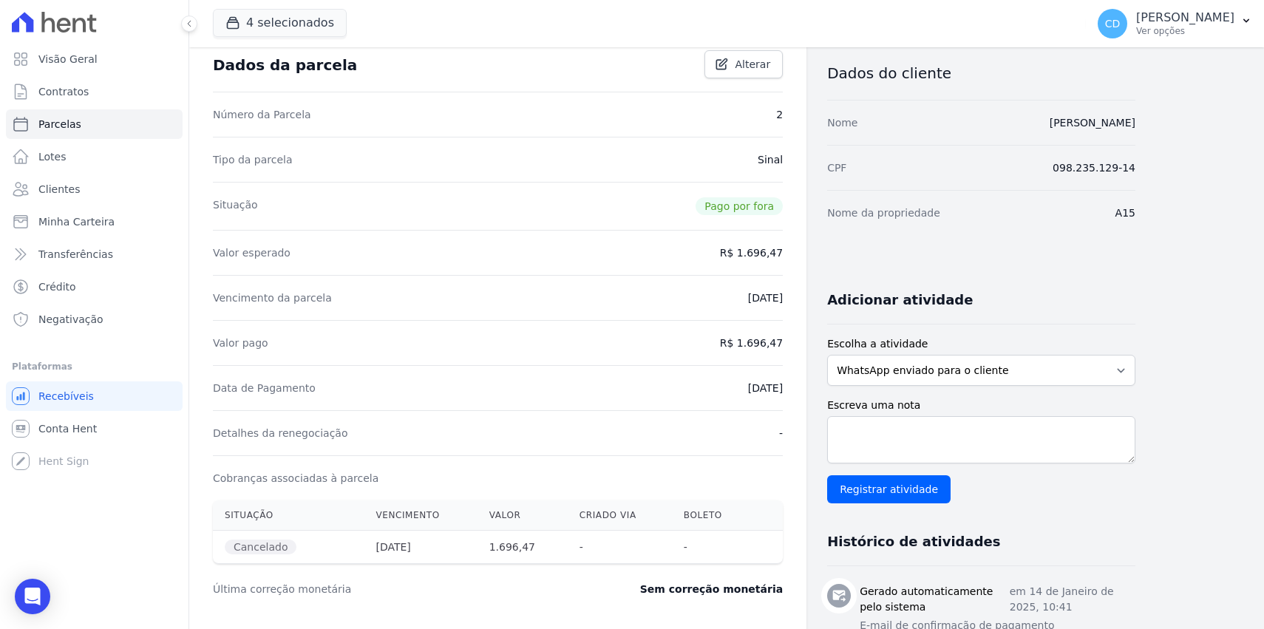
scroll to position [140, 0]
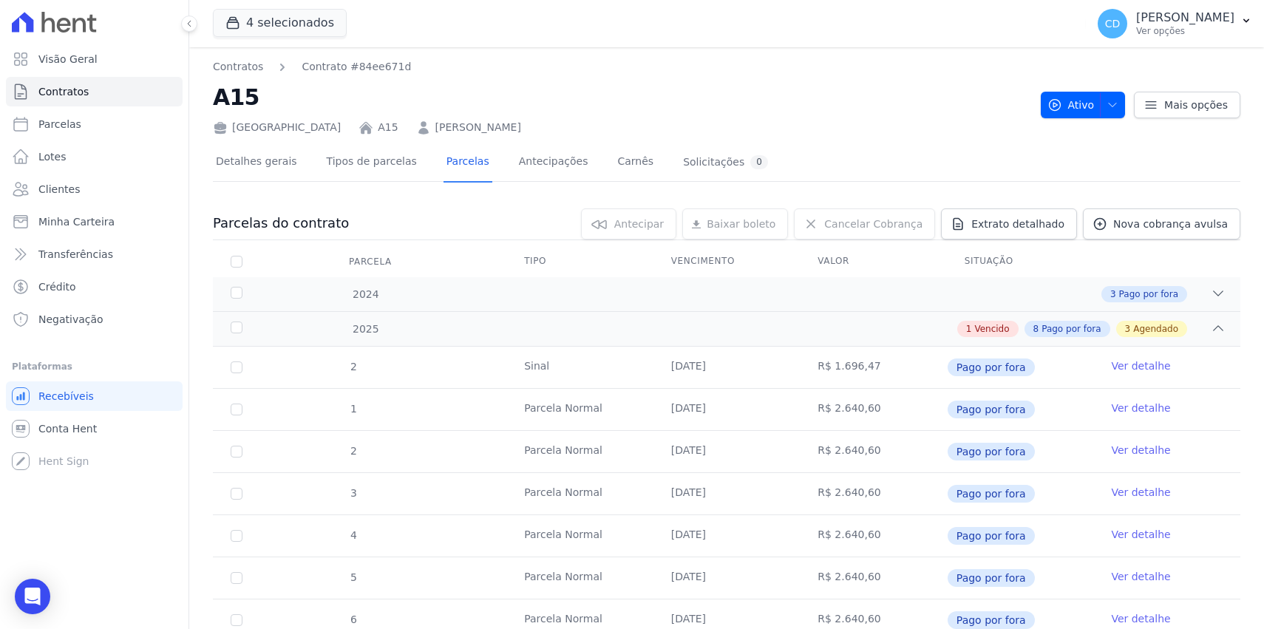
click at [1138, 408] on link "Ver detalhe" at bounding box center [1140, 408] width 59 height 15
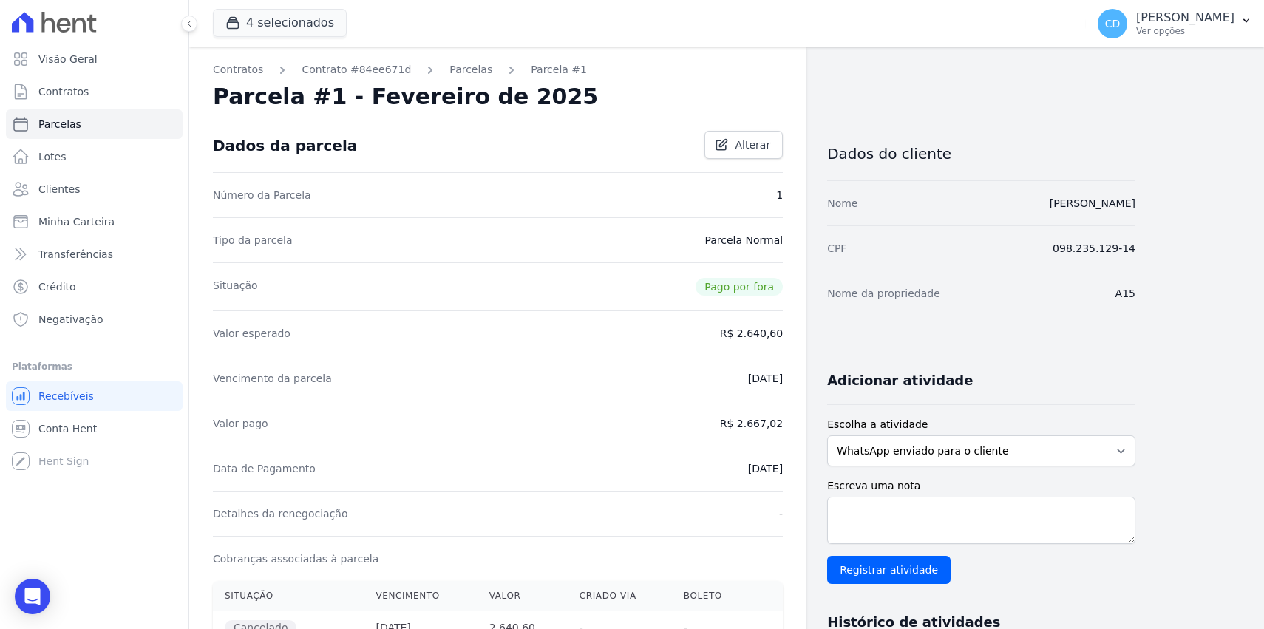
drag, startPoint x: 720, startPoint y: 330, endPoint x: 780, endPoint y: 349, distance: 62.6
click at [778, 338] on div "Valor esperado R$ 2.640,60" at bounding box center [498, 332] width 570 height 45
drag, startPoint x: 793, startPoint y: 430, endPoint x: 721, endPoint y: 423, distance: 72.0
click at [755, 456] on div "Data de Pagamento 19/02/2025" at bounding box center [498, 468] width 570 height 45
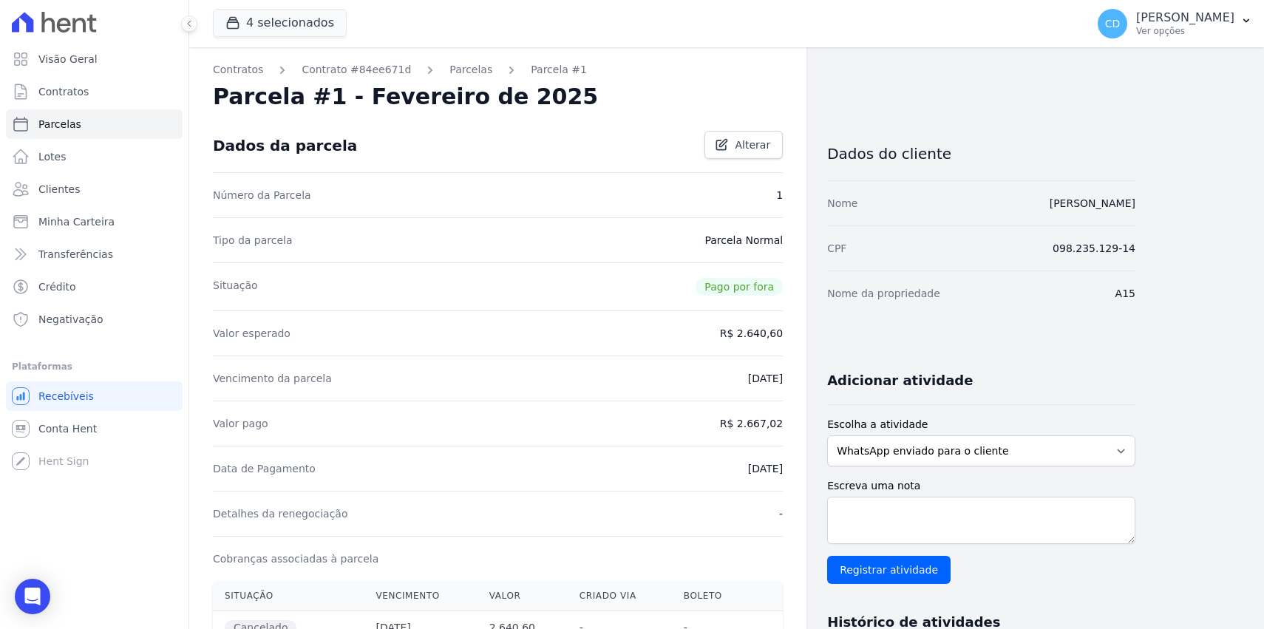
drag, startPoint x: 723, startPoint y: 423, endPoint x: 784, endPoint y: 418, distance: 60.8
drag, startPoint x: 314, startPoint y: 154, endPoint x: 251, endPoint y: 101, distance: 81.8
click at [314, 154] on div "Dados da parcela Alterar" at bounding box center [498, 145] width 570 height 53
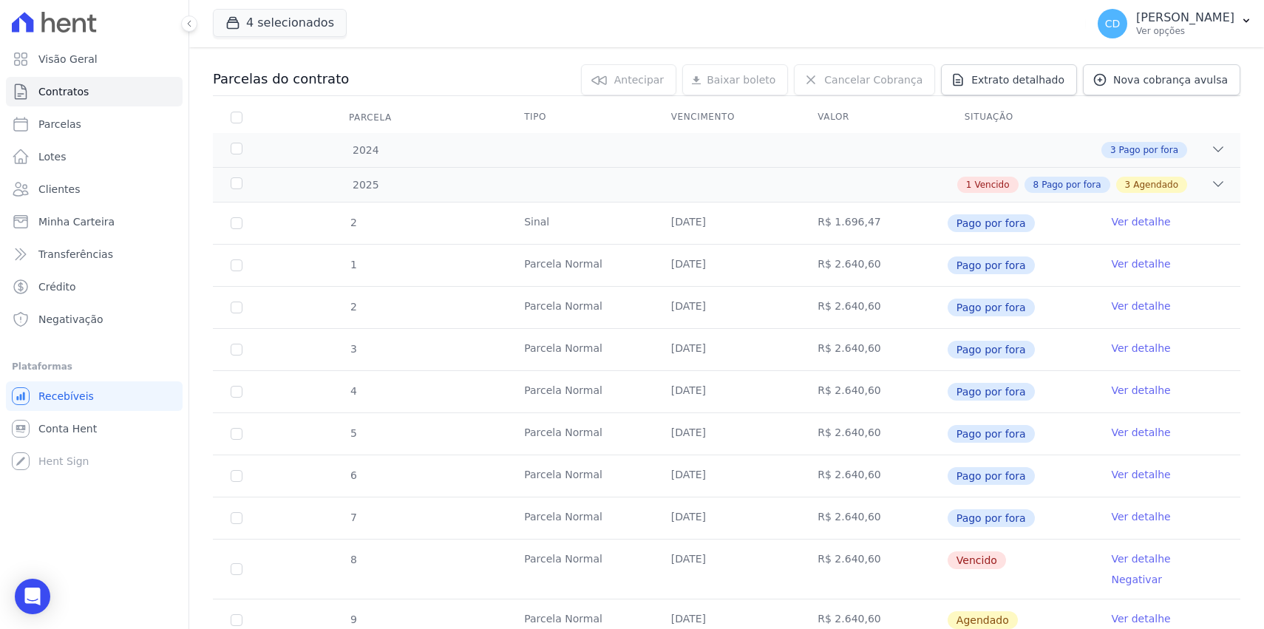
scroll to position [145, 0]
click at [1210, 185] on icon at bounding box center [1217, 183] width 15 height 15
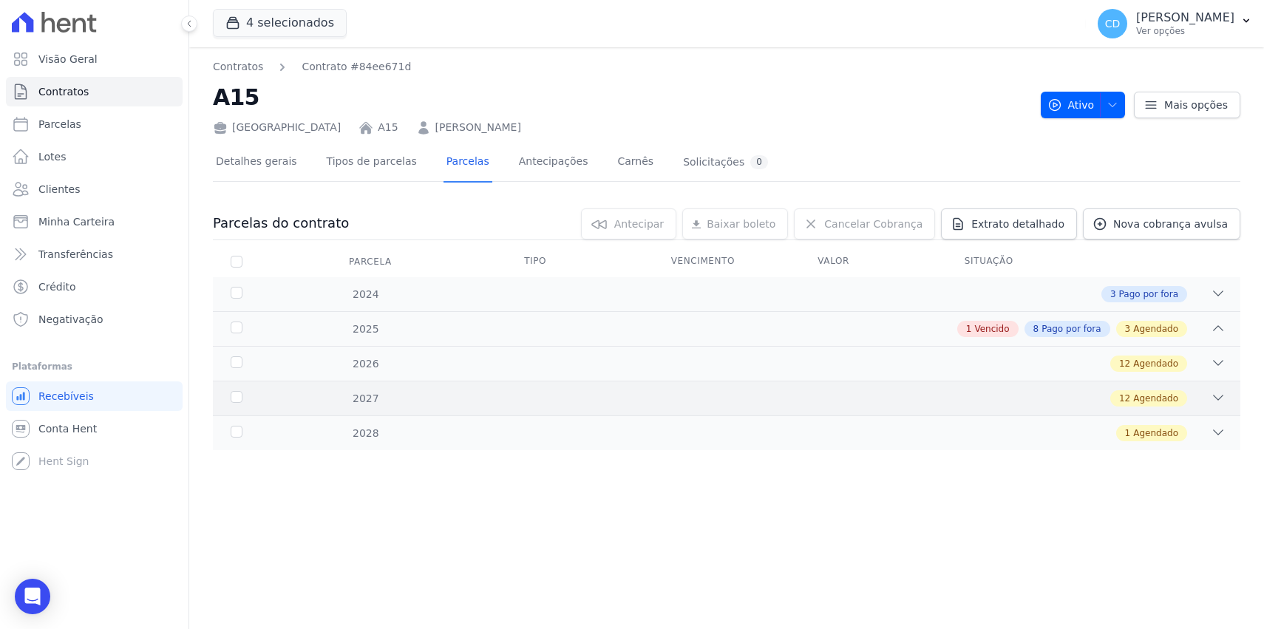
click at [364, 399] on div "12 Agendado" at bounding box center [776, 398] width 897 height 16
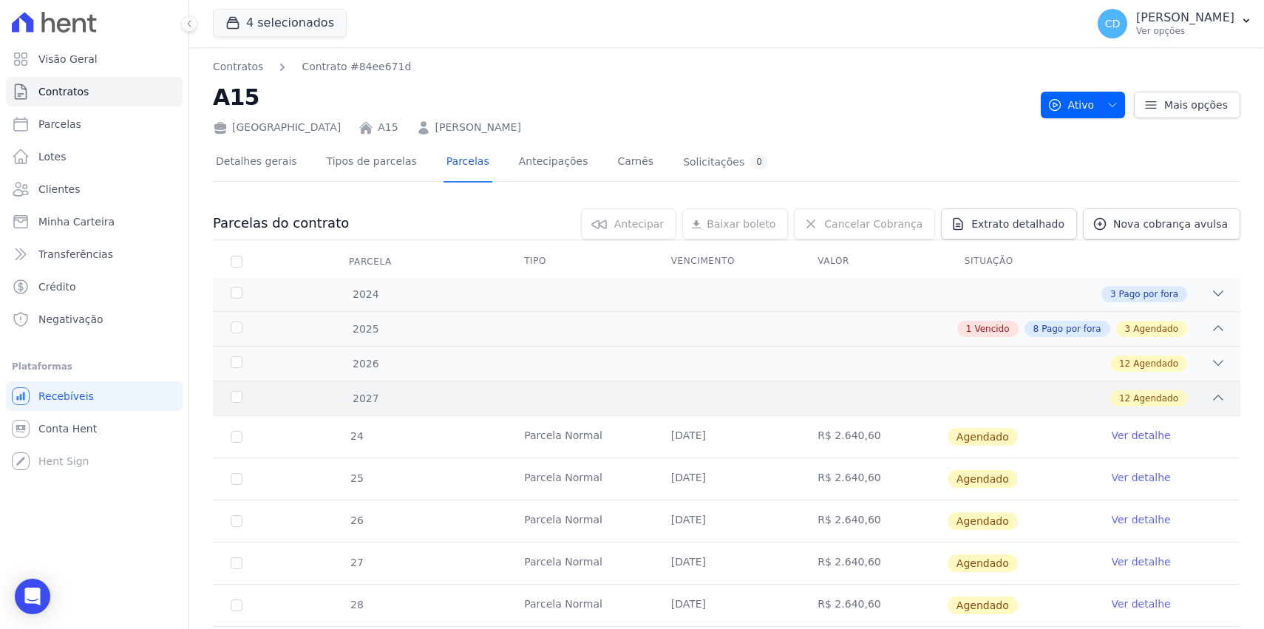
click at [377, 401] on div "12 Agendado" at bounding box center [776, 398] width 897 height 16
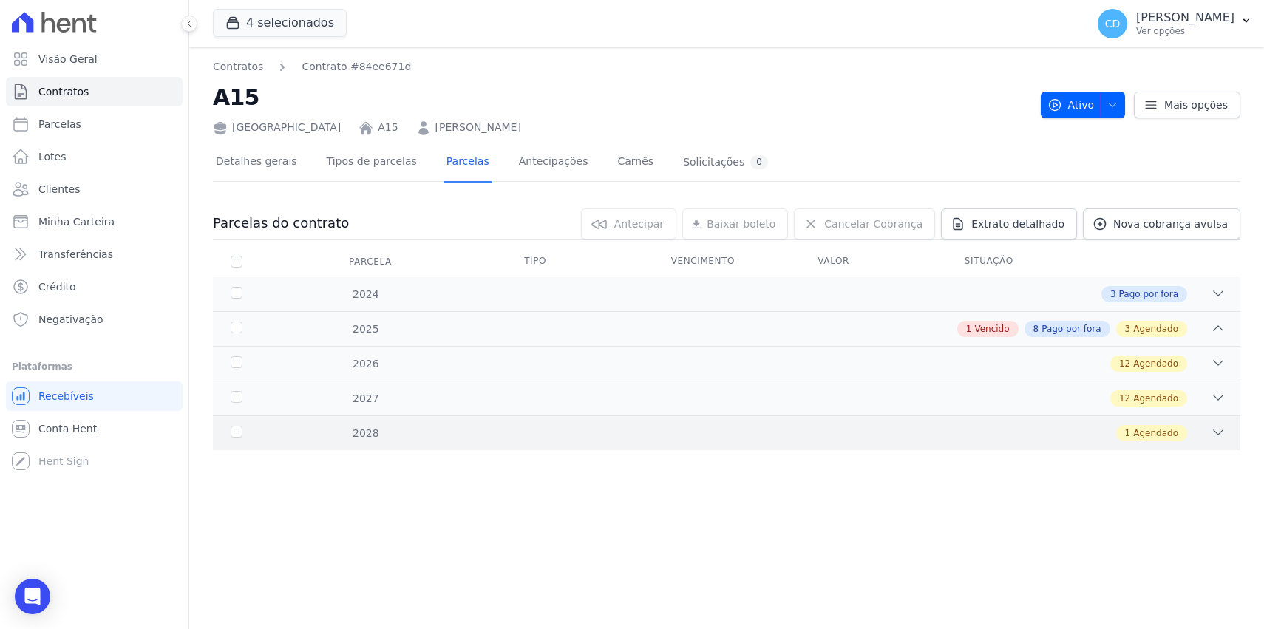
click at [405, 438] on div "1 Agendado" at bounding box center [776, 433] width 897 height 16
click at [370, 438] on div "1 Agendado" at bounding box center [776, 433] width 897 height 16
click at [371, 404] on div "12 Agendado" at bounding box center [776, 398] width 897 height 16
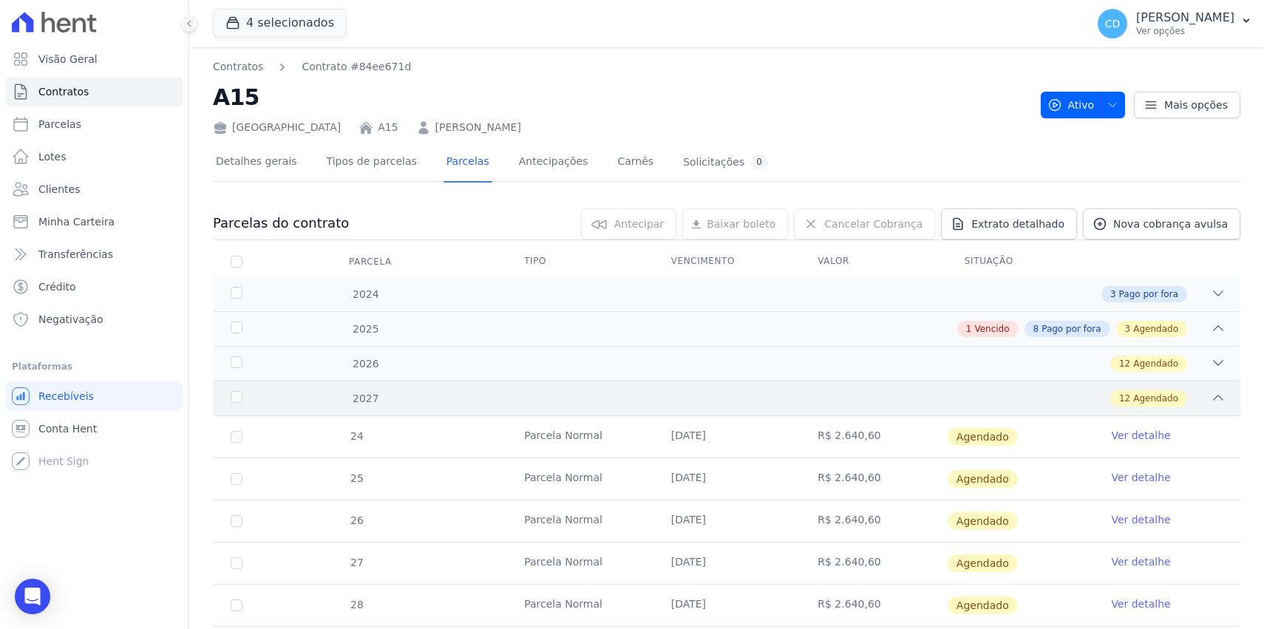
click at [369, 399] on div "12 Agendado" at bounding box center [776, 398] width 897 height 16
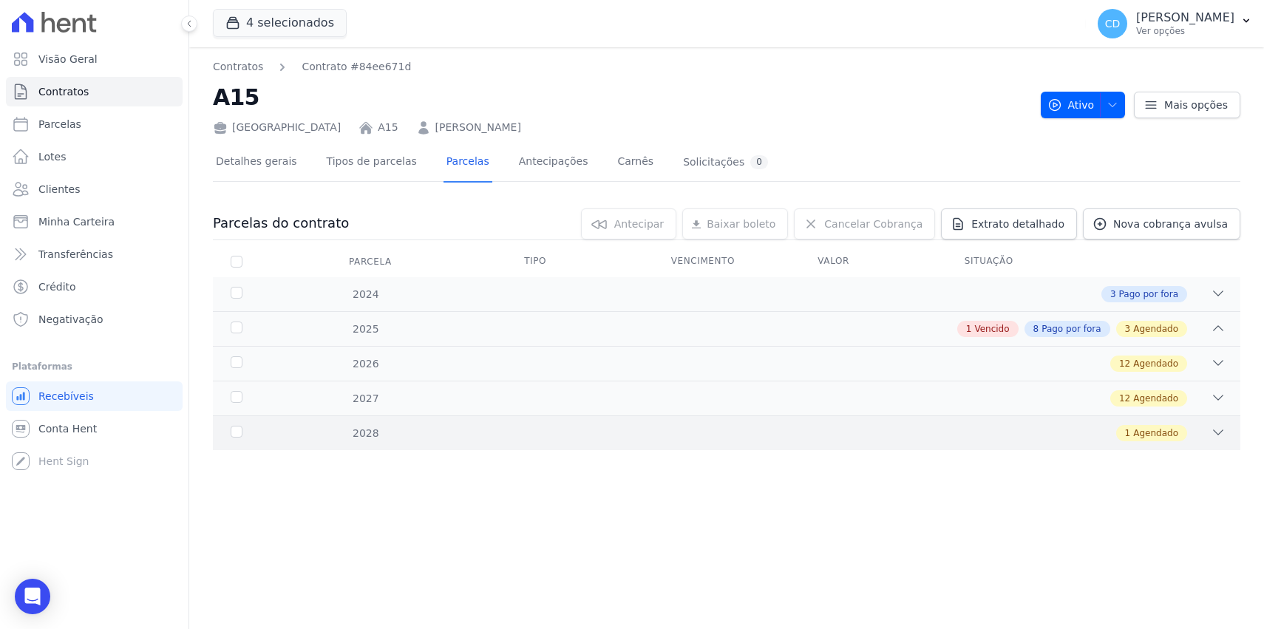
click at [404, 432] on div "1 Agendado" at bounding box center [776, 433] width 897 height 16
click at [405, 429] on div "1 Agendado" at bounding box center [776, 433] width 897 height 16
click at [409, 338] on div "2025 1 Vencido 8 Pago por fora 3 Agendado" at bounding box center [726, 328] width 1027 height 35
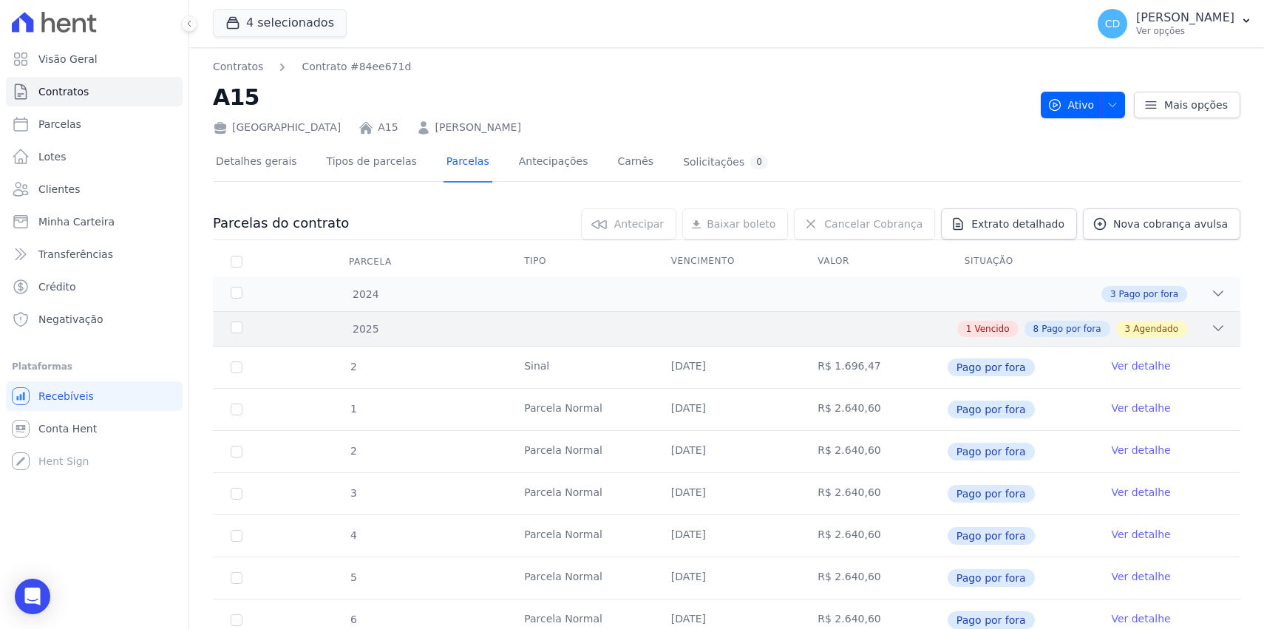
click at [406, 330] on div "1 Vencido 8 Pago por fora 3 Agendado" at bounding box center [776, 329] width 897 height 16
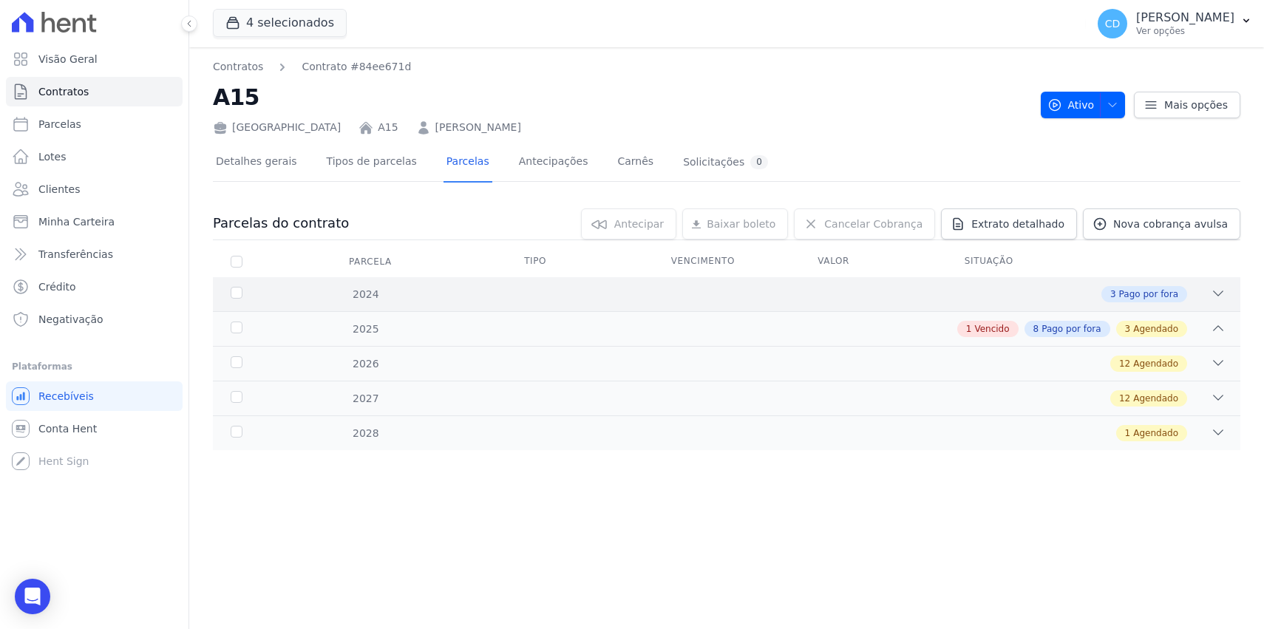
click at [409, 294] on div "3 Pago por fora" at bounding box center [776, 294] width 897 height 16
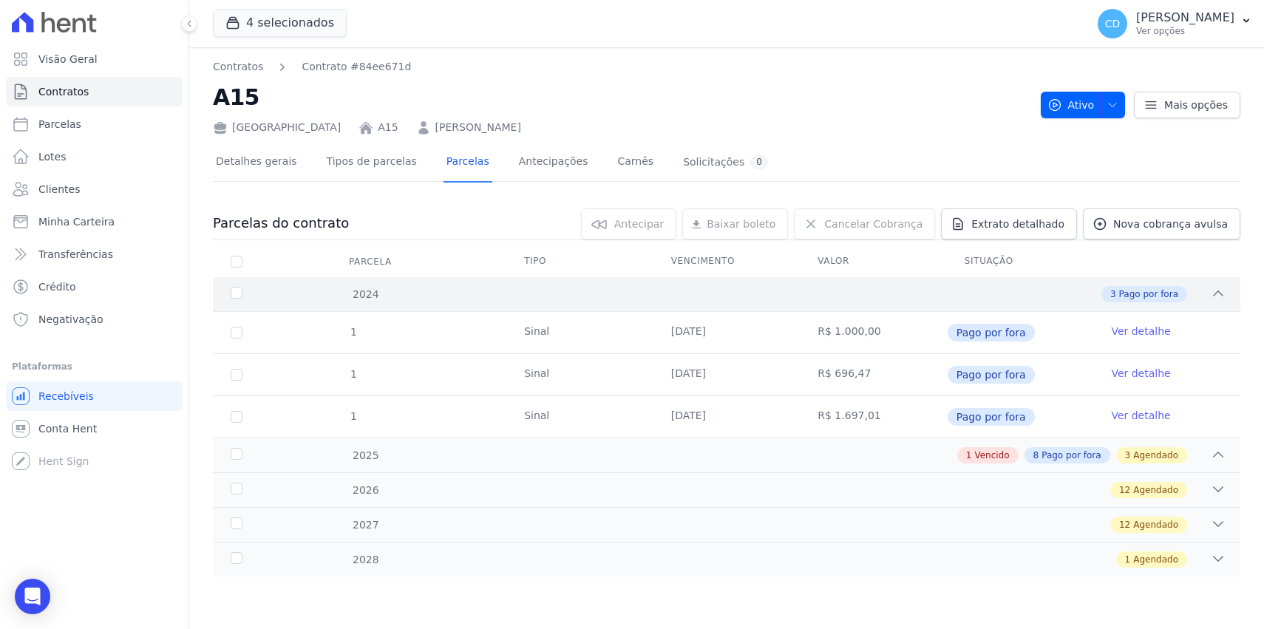
click at [409, 294] on div "3 Pago por fora" at bounding box center [776, 294] width 897 height 16
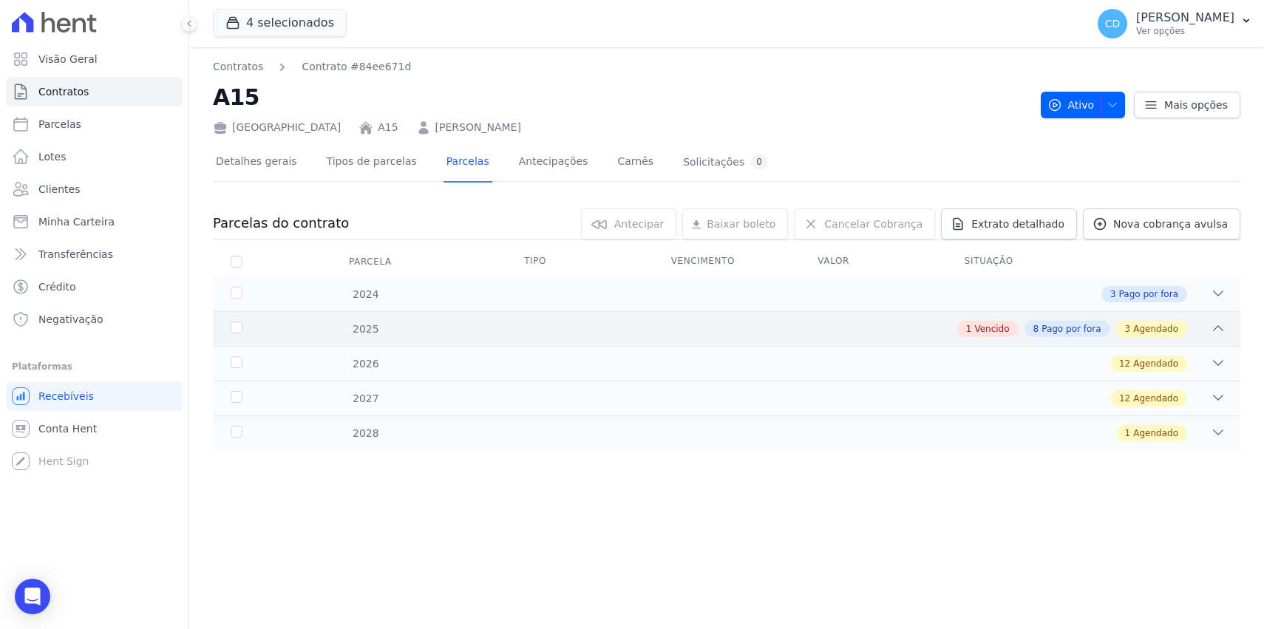
click at [403, 331] on div "1 Vencido 8 Pago por fora 3 Agendado" at bounding box center [776, 329] width 897 height 16
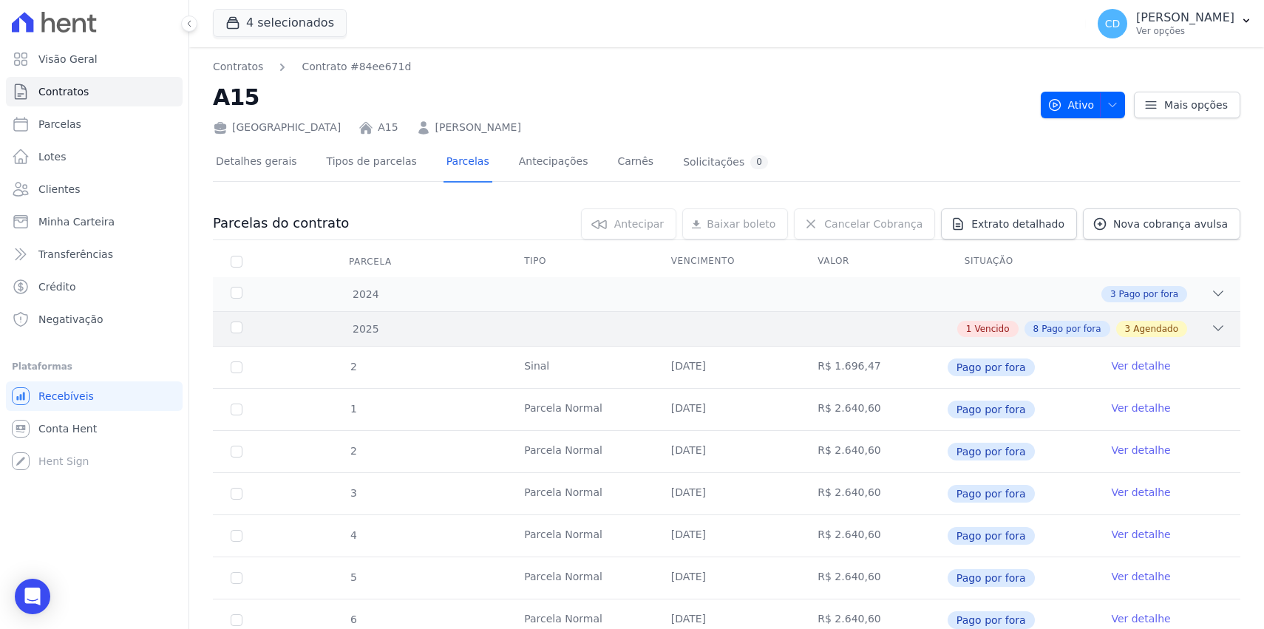
click at [395, 332] on div "1 Vencido 8 Pago por fora 3 Agendado" at bounding box center [776, 329] width 897 height 16
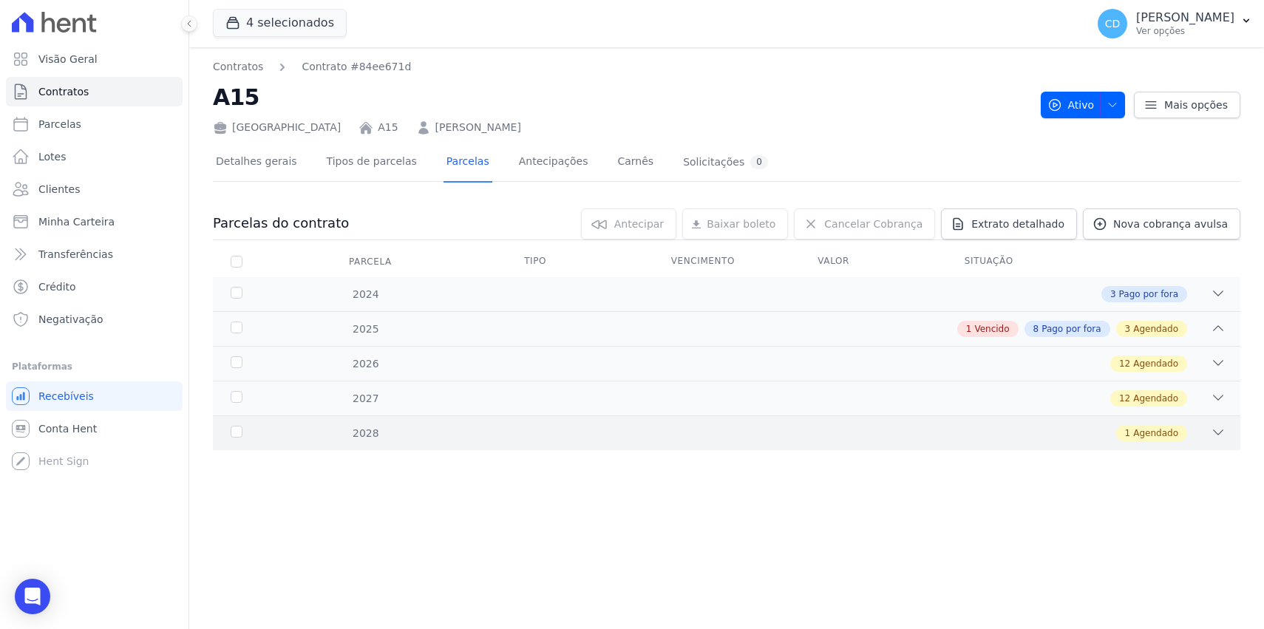
click at [403, 437] on div "1 Agendado" at bounding box center [776, 433] width 897 height 16
click at [404, 433] on div "1 Agendado" at bounding box center [776, 433] width 897 height 16
click at [418, 432] on div "1 Agendado" at bounding box center [776, 433] width 897 height 16
click at [624, 545] on div "Contratos Contrato #84ee671d A15 Parque das Palmeiras A15 SARAH ROCHA SILVA Ati…" at bounding box center [726, 338] width 1074 height 582
click at [54, 55] on span "Visão Geral" at bounding box center [67, 59] width 59 height 15
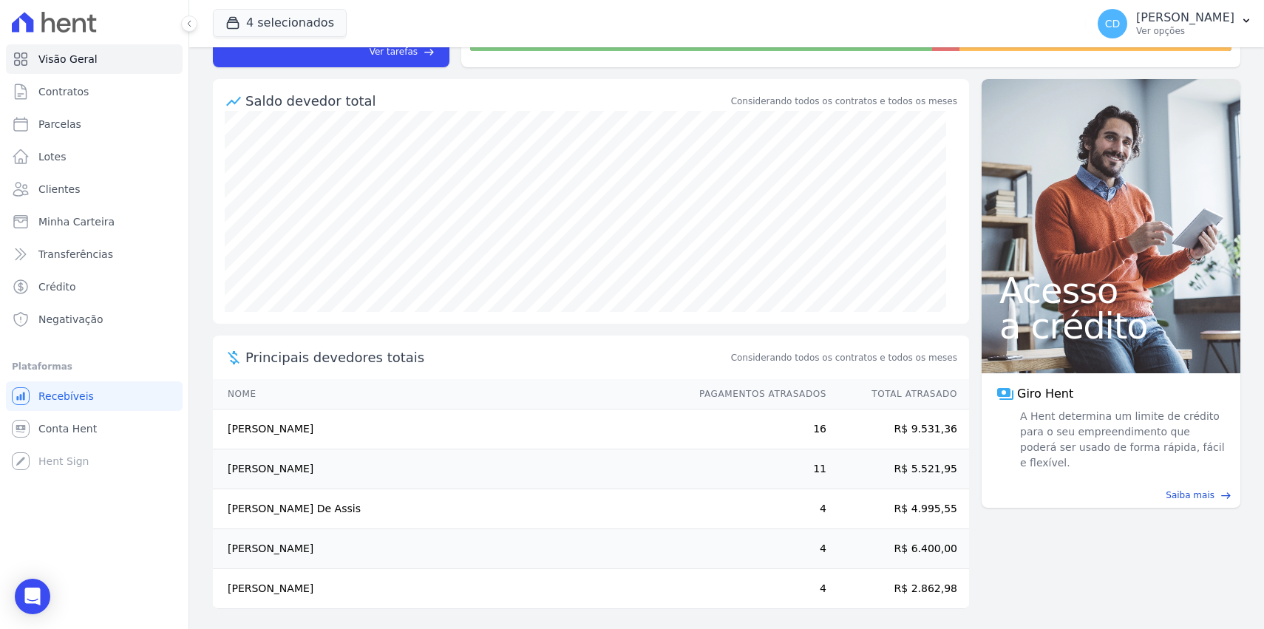
scroll to position [126, 0]
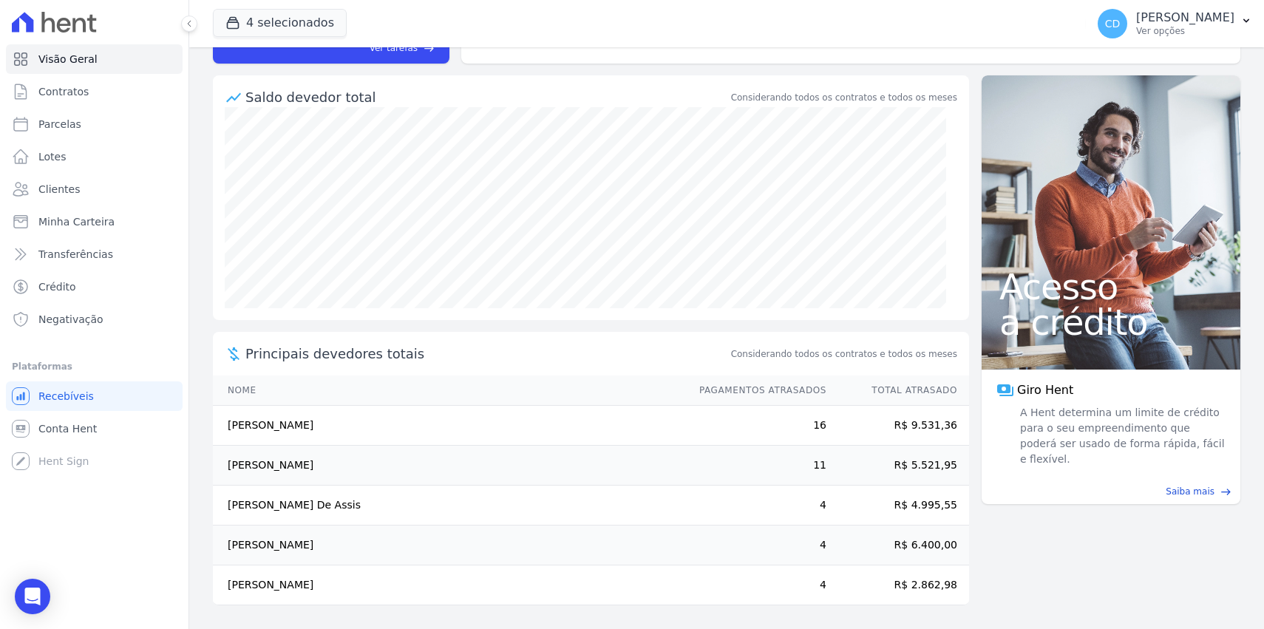
drag, startPoint x: 867, startPoint y: 341, endPoint x: 854, endPoint y: 360, distance: 22.8
click at [868, 341] on div "Principais devedores totais Considerando todos os contratos e todos os meses" at bounding box center [591, 354] width 756 height 44
click at [851, 359] on span "Considerando todos os contratos e todos os meses" at bounding box center [844, 353] width 226 height 13
click at [846, 357] on span "Considerando todos os contratos e todos os meses" at bounding box center [844, 353] width 226 height 13
drag, startPoint x: 846, startPoint y: 357, endPoint x: 837, endPoint y: 357, distance: 8.9
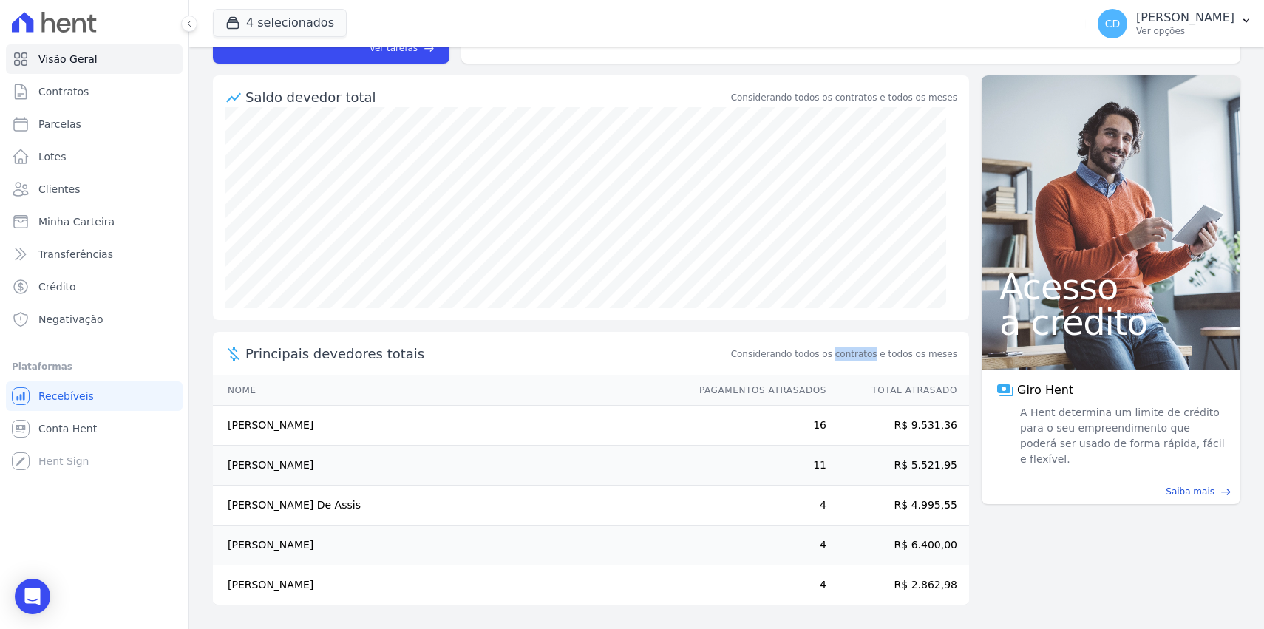
click at [842, 357] on span "Considerando todos os contratos e todos os meses" at bounding box center [844, 353] width 226 height 13
click at [235, 353] on icon at bounding box center [234, 354] width 18 height 18
drag, startPoint x: 338, startPoint y: 367, endPoint x: 480, endPoint y: 367, distance: 141.9
click at [480, 367] on div "Principais devedores totais Considerando todos os contratos e todos os meses" at bounding box center [591, 354] width 756 height 44
drag, startPoint x: 848, startPoint y: 604, endPoint x: 772, endPoint y: 424, distance: 195.0
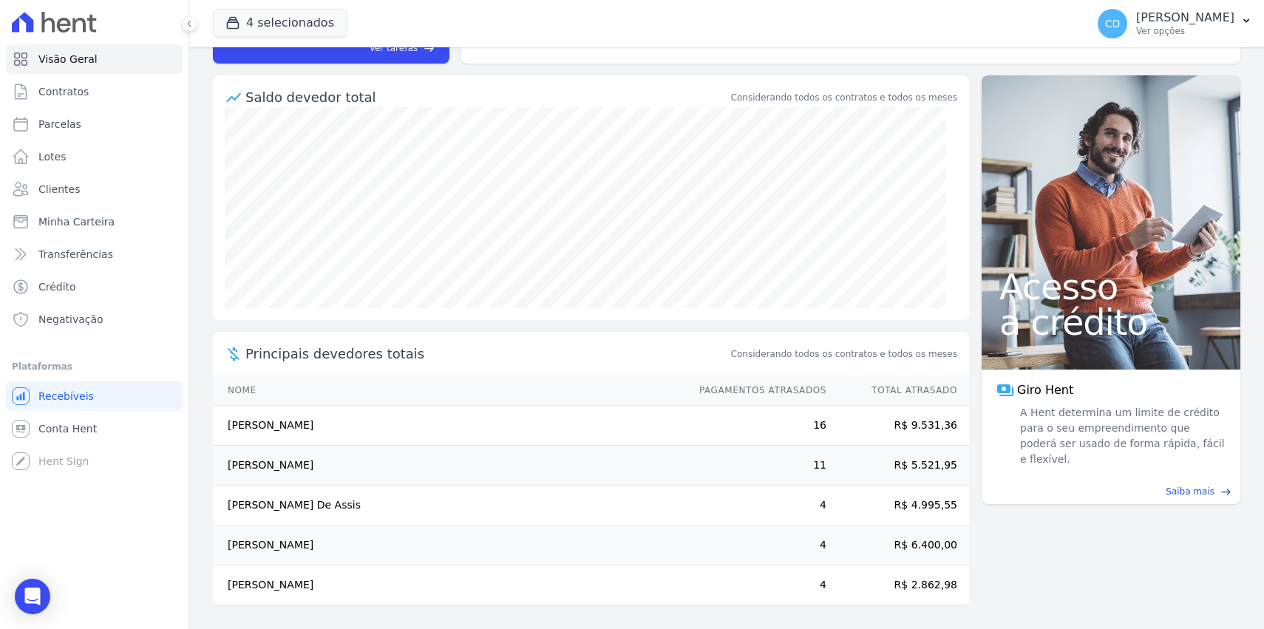
click at [773, 423] on div "Saldo devedor total Considerando todos os contratos e todos os meses Principais…" at bounding box center [591, 351] width 756 height 553
click at [772, 424] on td "16" at bounding box center [756, 426] width 142 height 40
drag, startPoint x: 812, startPoint y: 452, endPoint x: 859, endPoint y: 597, distance: 152.1
click at [859, 596] on tbody "Antonio Marcos Lima De Souza 16 R$ 9.531,36 Bruno Torres Da Cruz 11 R$ 5.521,95…" at bounding box center [591, 506] width 756 height 200
drag, startPoint x: 859, startPoint y: 597, endPoint x: 927, endPoint y: 597, distance: 68.0
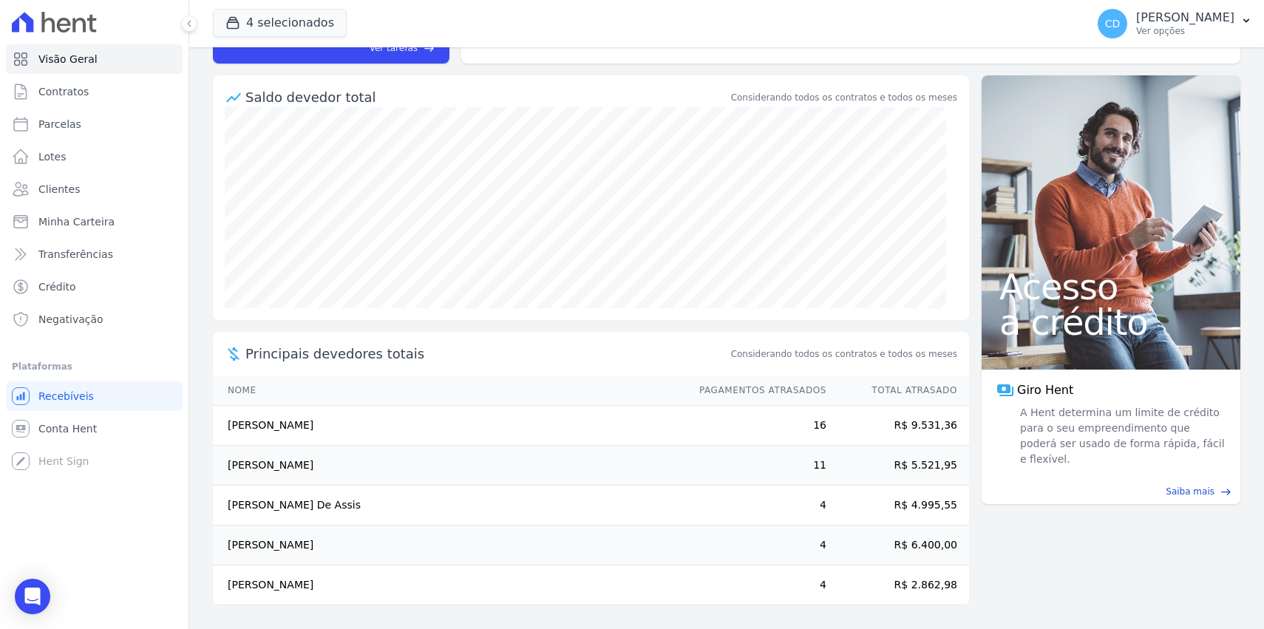
click at [859, 597] on td "R$ 2.862,98" at bounding box center [898, 585] width 142 height 40
drag, startPoint x: 934, startPoint y: 585, endPoint x: 958, endPoint y: 623, distance: 44.9
click at [964, 624] on main "task_alt Tarefas em aberto 1 Ver tarefas east Posição de parcelas Abril/2022 Ma…" at bounding box center [726, 338] width 1074 height 582
click at [94, 88] on link "Contratos" at bounding box center [94, 92] width 177 height 30
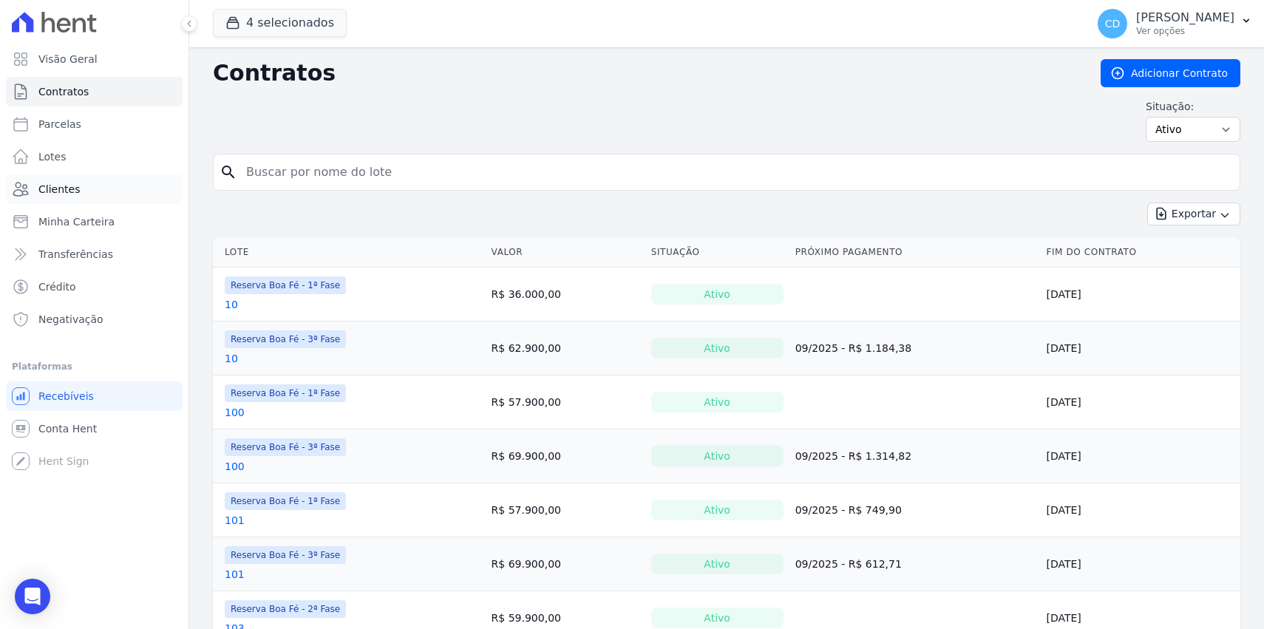
drag, startPoint x: 170, startPoint y: 177, endPoint x: 134, endPoint y: 177, distance: 36.2
click at [134, 177] on div "Visão Geral Contratos Parcelas Lotes Clientes Minha Carteira Transferências Cré…" at bounding box center [632, 314] width 1264 height 629
type input "101"
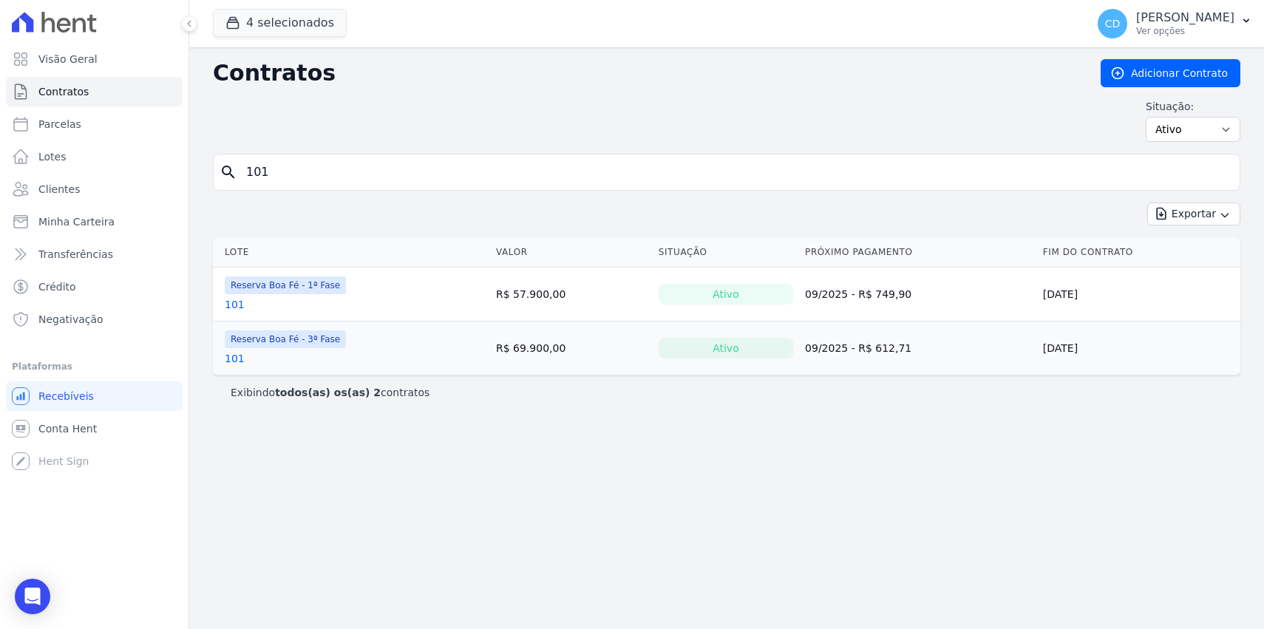
click at [236, 357] on link "101" at bounding box center [235, 358] width 20 height 15
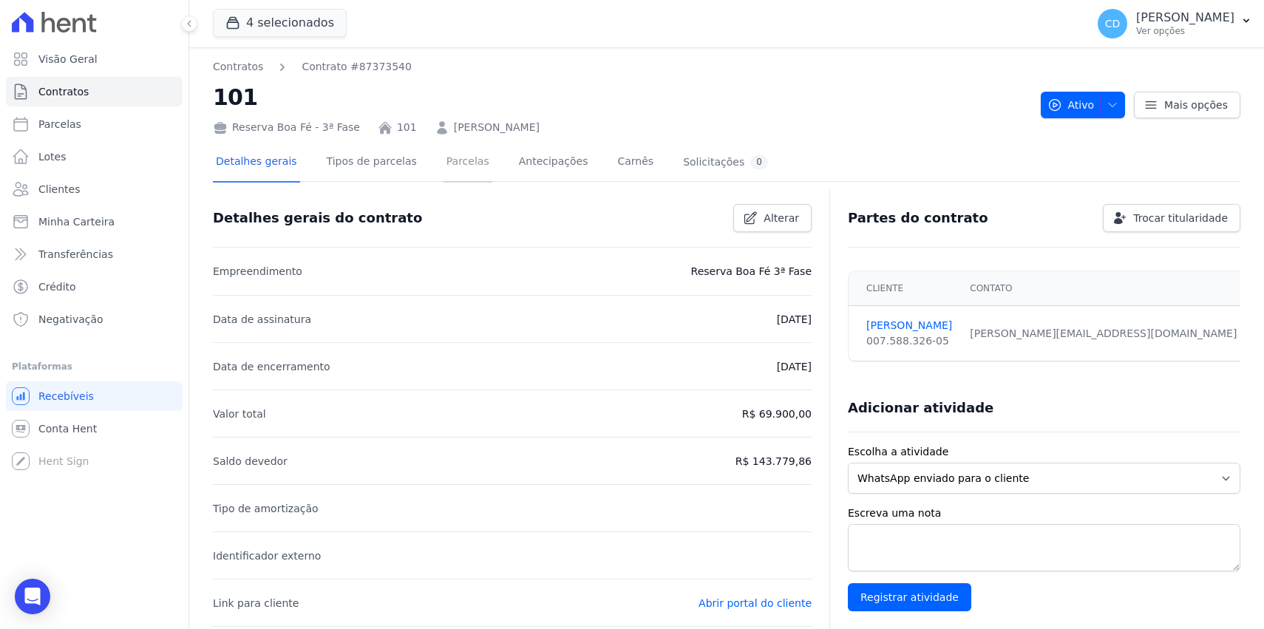
click at [456, 166] on link "Parcelas" at bounding box center [467, 162] width 49 height 39
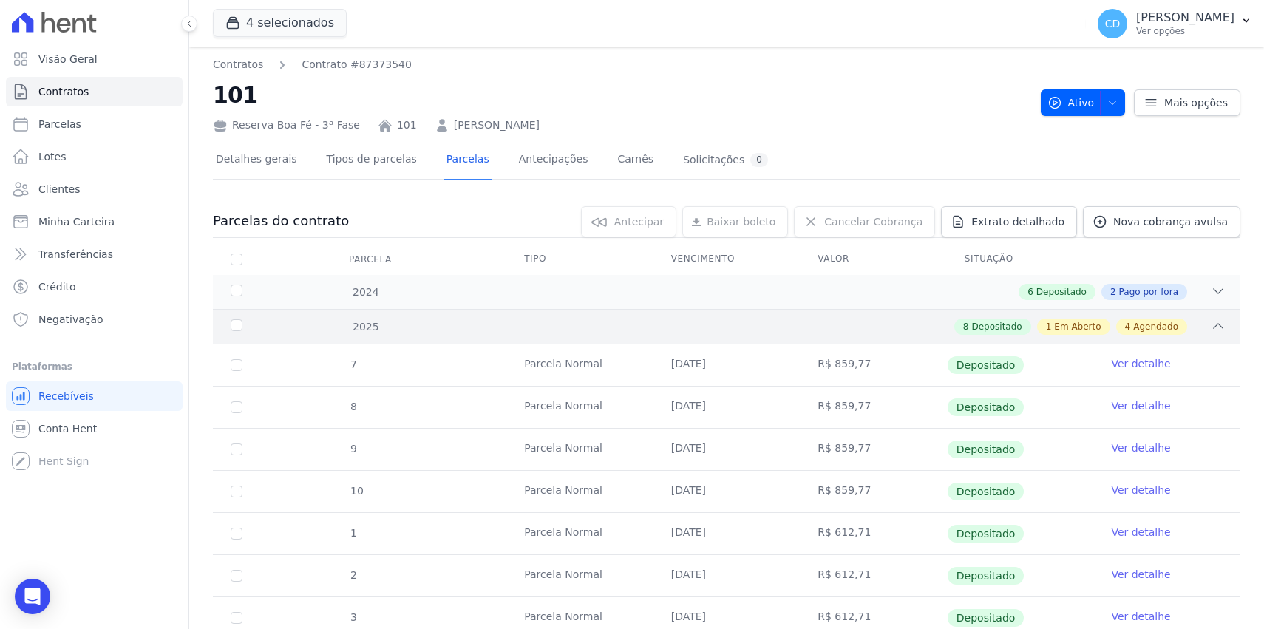
scroll to position [3, 0]
click at [1210, 291] on icon at bounding box center [1217, 290] width 15 height 15
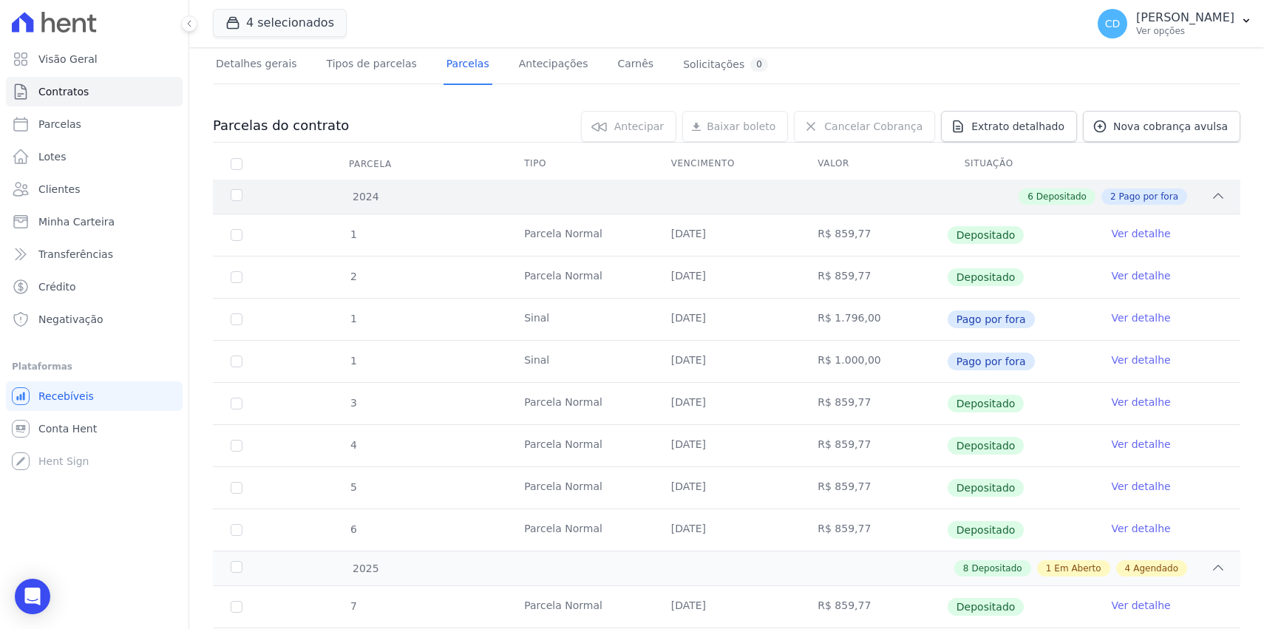
scroll to position [94, 0]
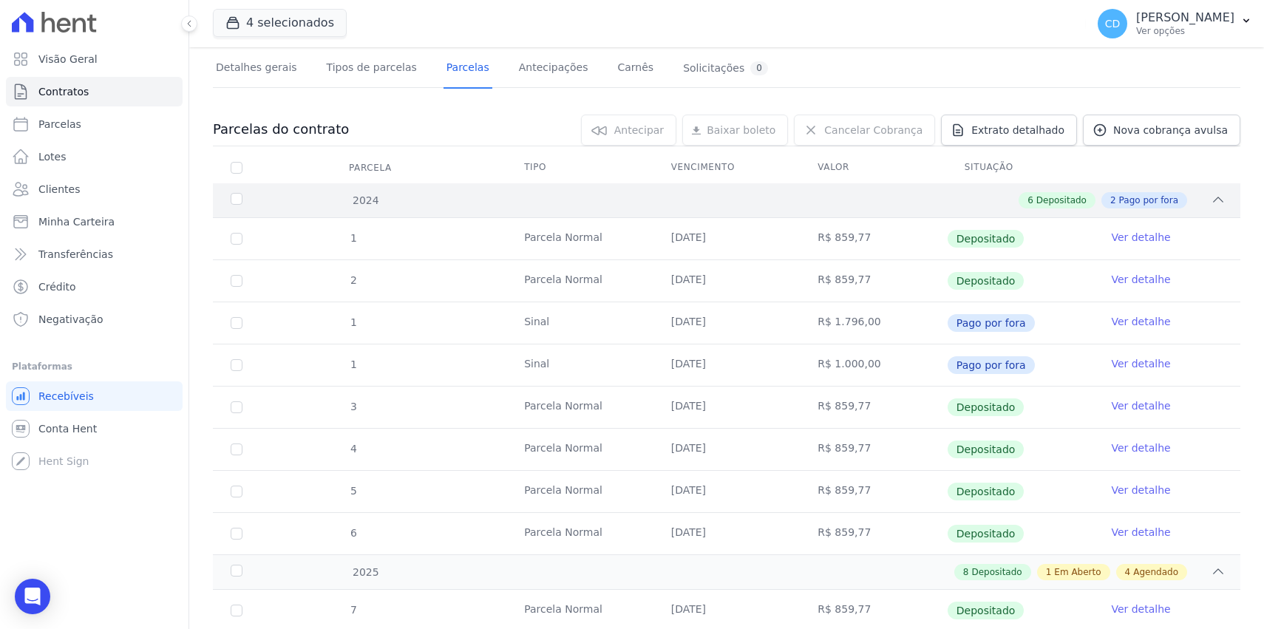
click at [1191, 202] on div "6 Depositado 2 Pago por fora" at bounding box center [776, 200] width 897 height 16
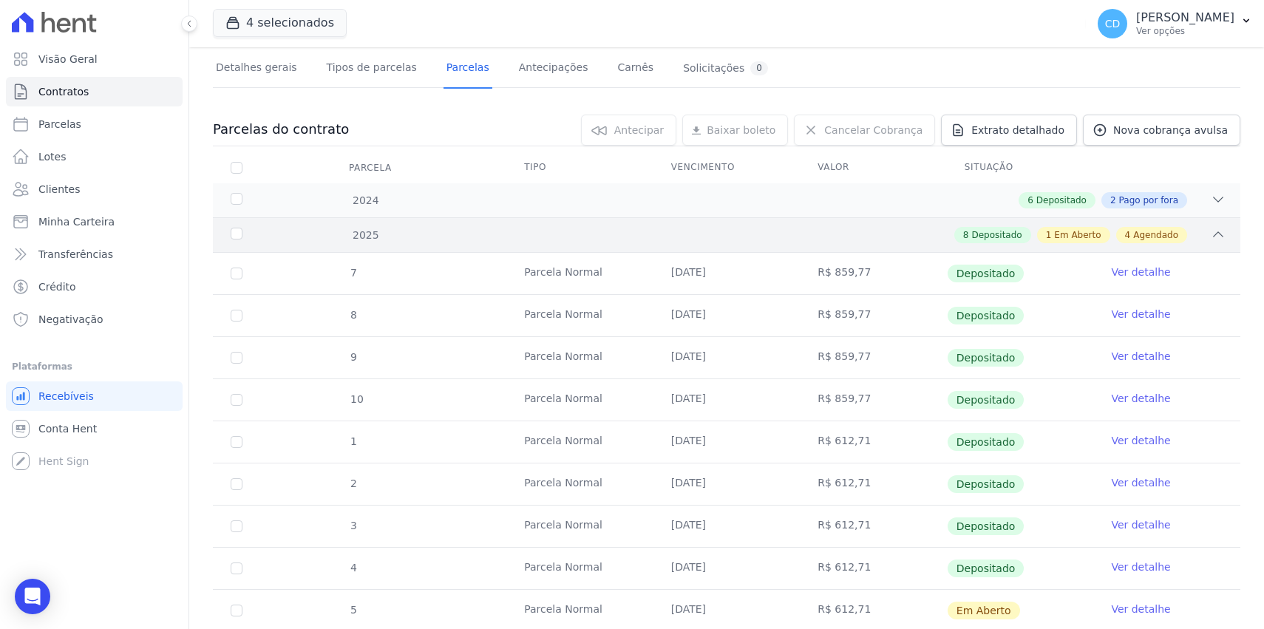
click at [1195, 228] on div "8 Depositado 1 Em Aberto 4 Agendado" at bounding box center [776, 235] width 897 height 16
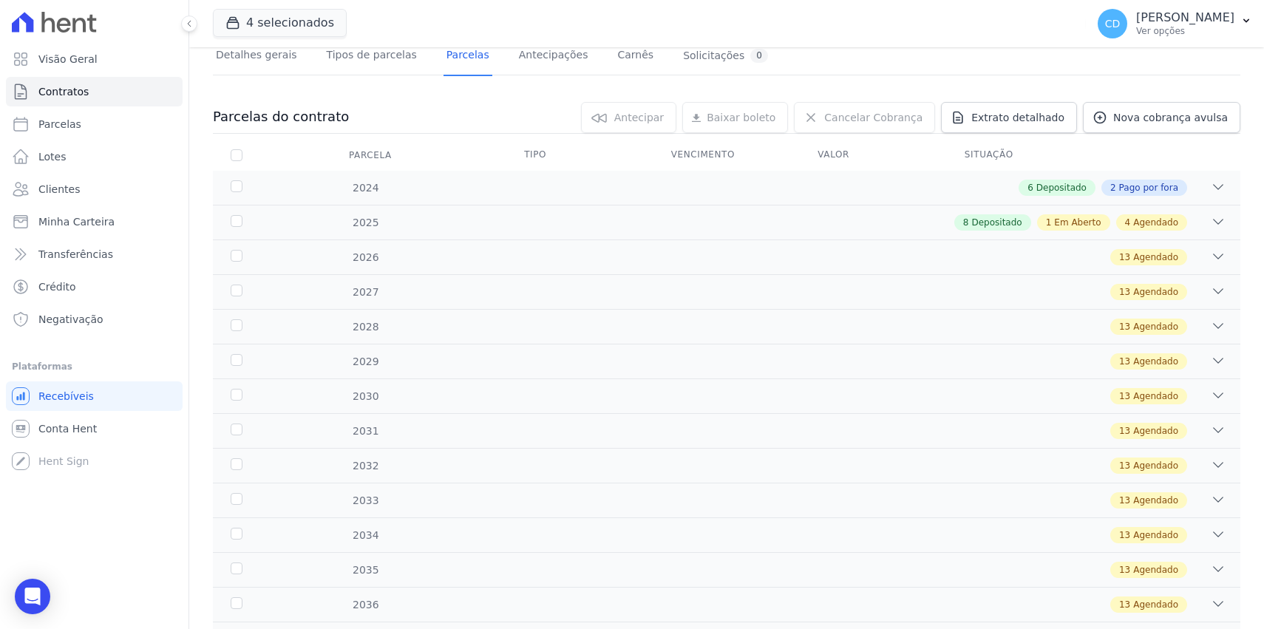
scroll to position [106, 0]
click at [1213, 219] on icon at bounding box center [1218, 221] width 10 height 4
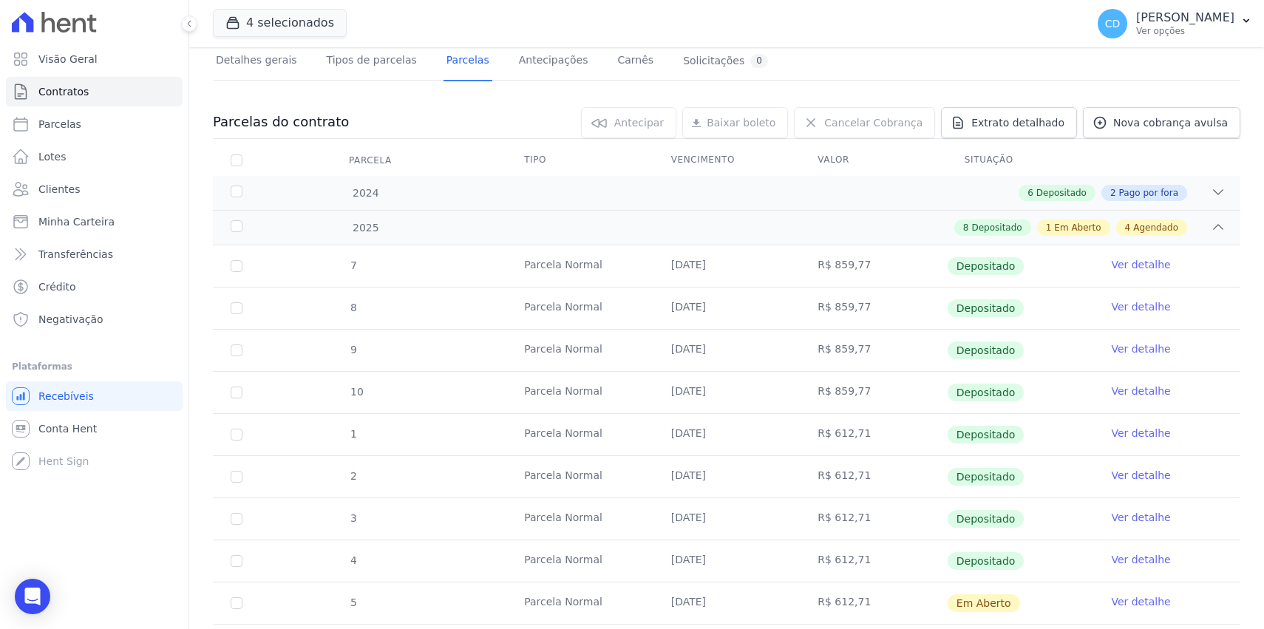
scroll to position [134, 0]
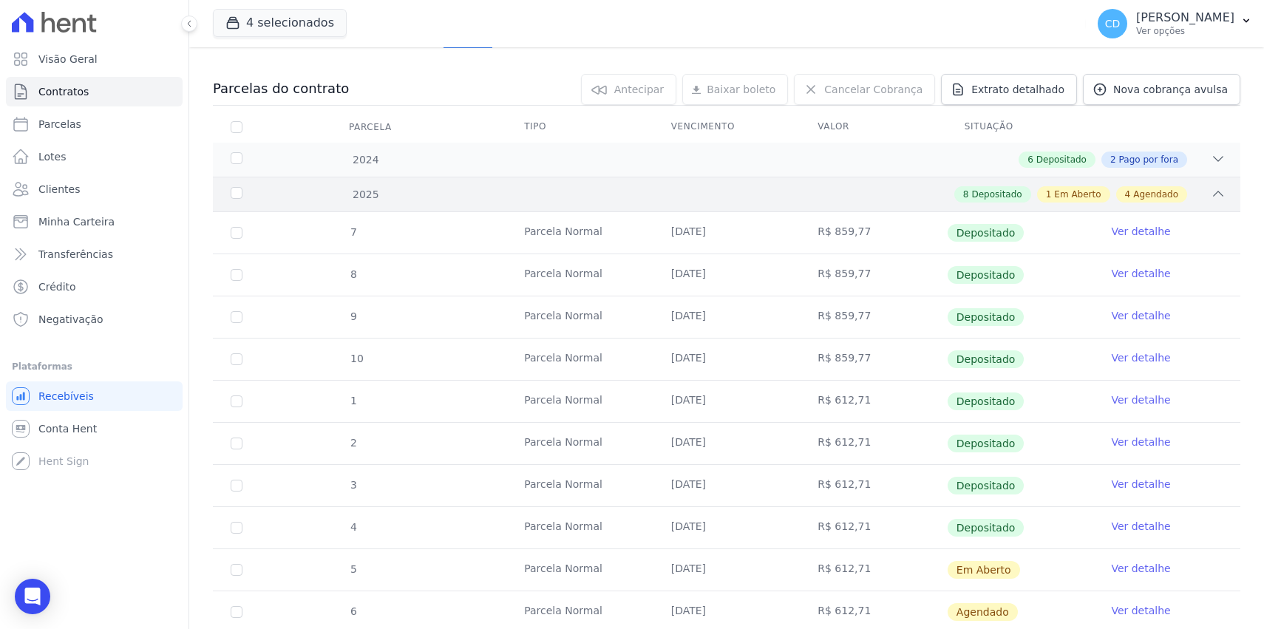
click at [1210, 191] on icon at bounding box center [1217, 193] width 15 height 15
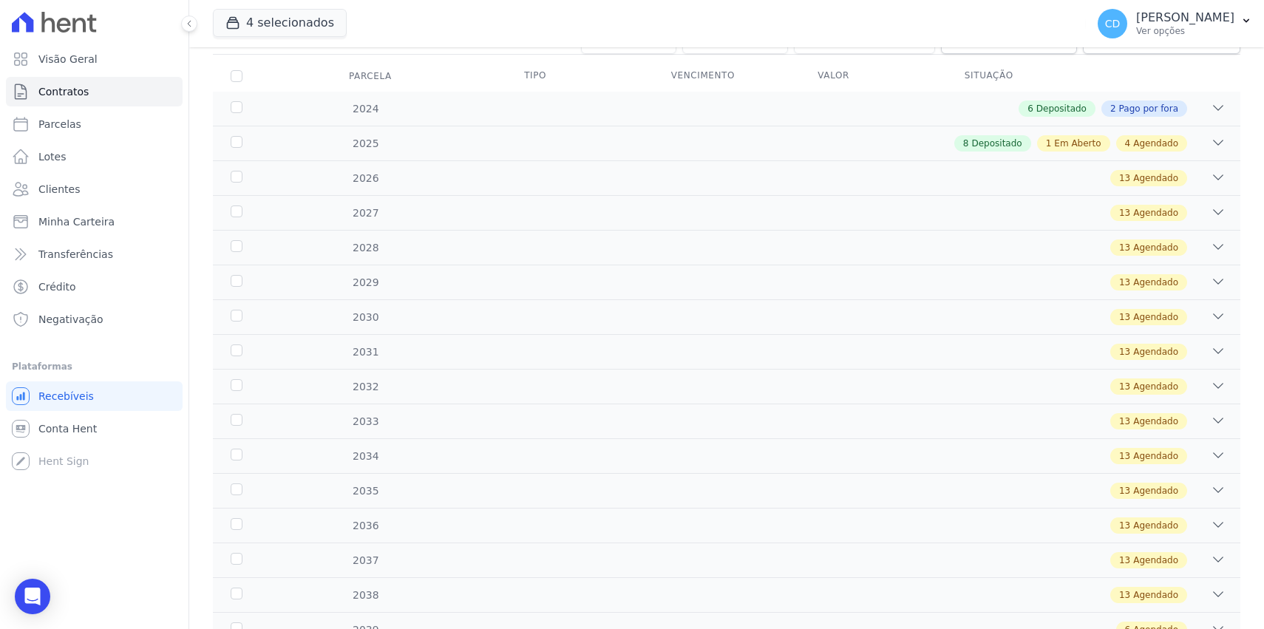
scroll to position [248, 0]
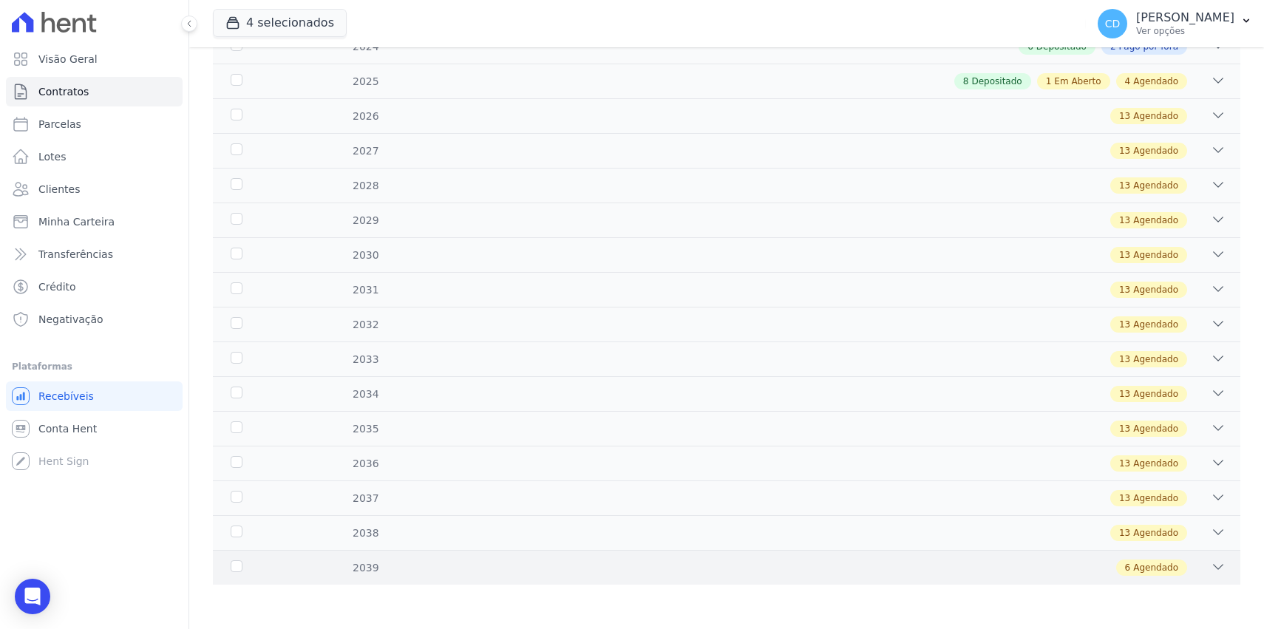
click at [1211, 573] on icon at bounding box center [1217, 566] width 15 height 15
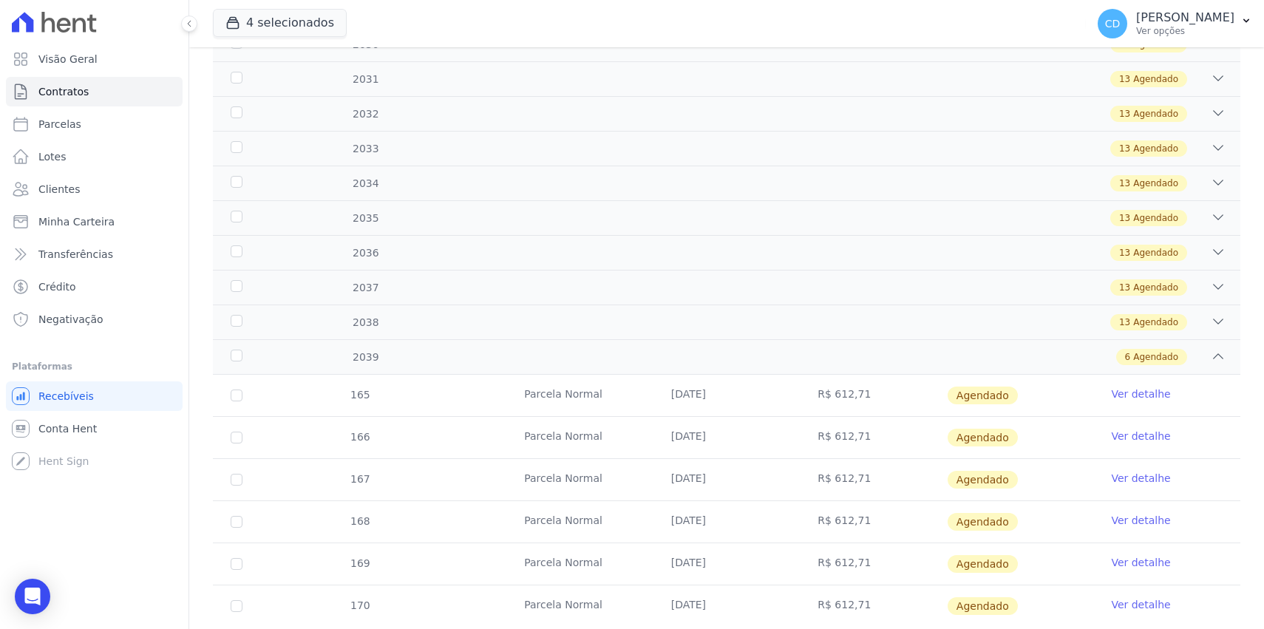
scroll to position [500, 0]
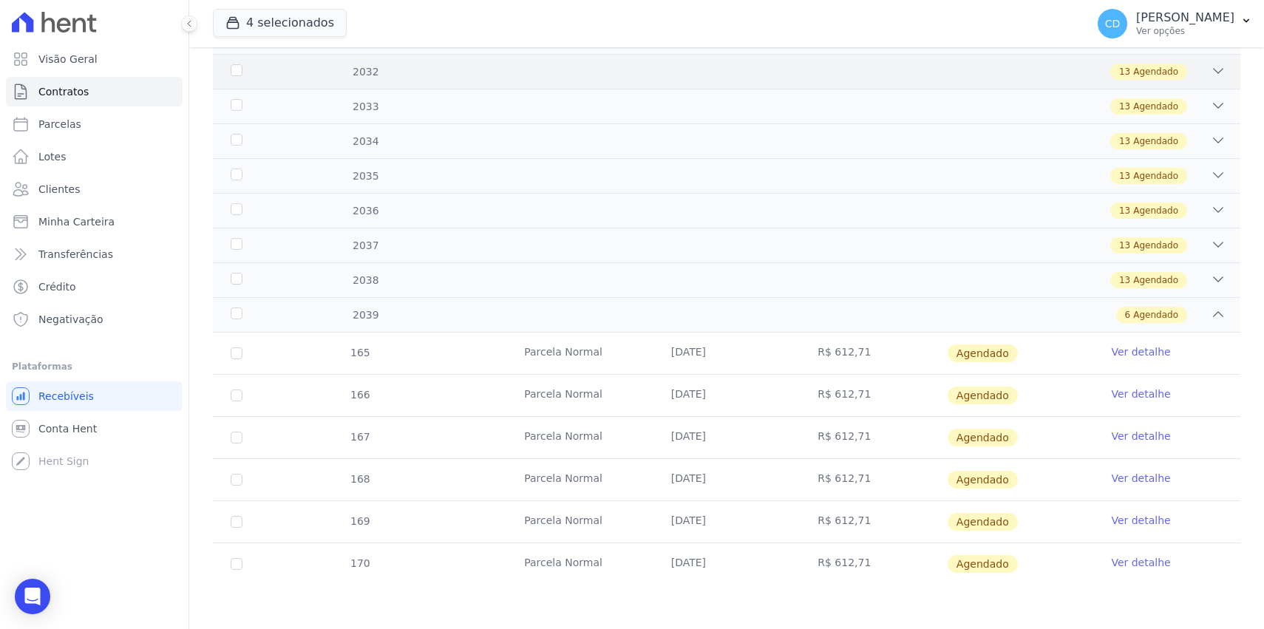
drag, startPoint x: 1211, startPoint y: 316, endPoint x: 1219, endPoint y: 319, distance: 8.6
click at [1213, 316] on icon at bounding box center [1218, 314] width 10 height 4
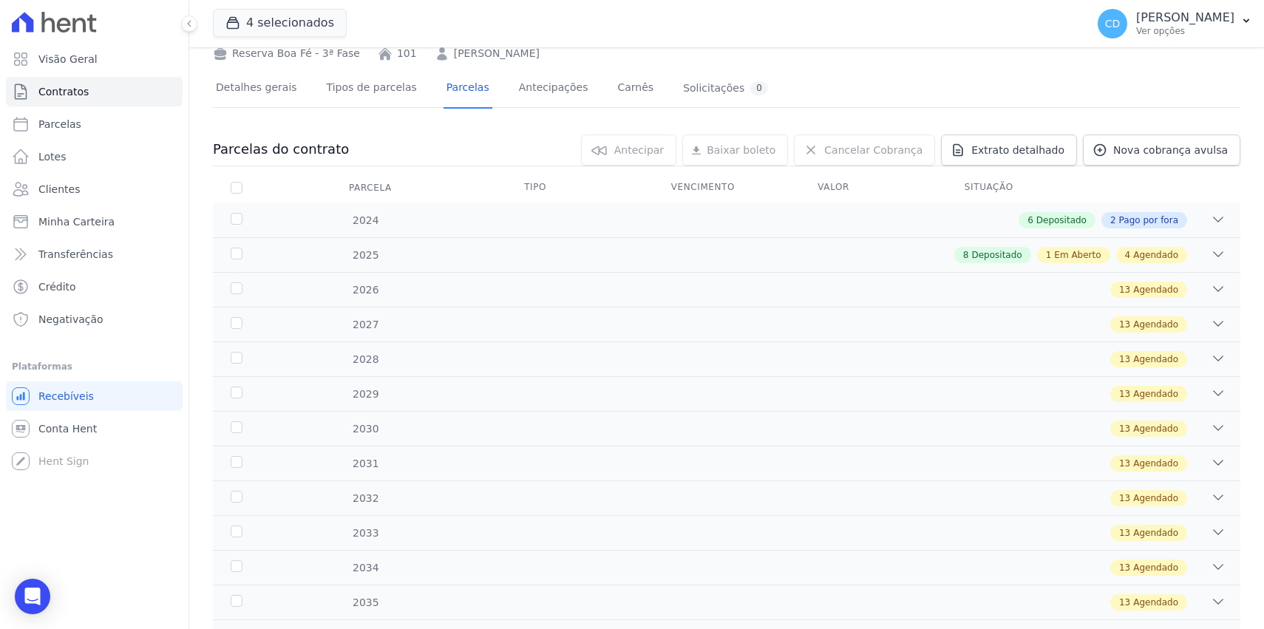
scroll to position [0, 0]
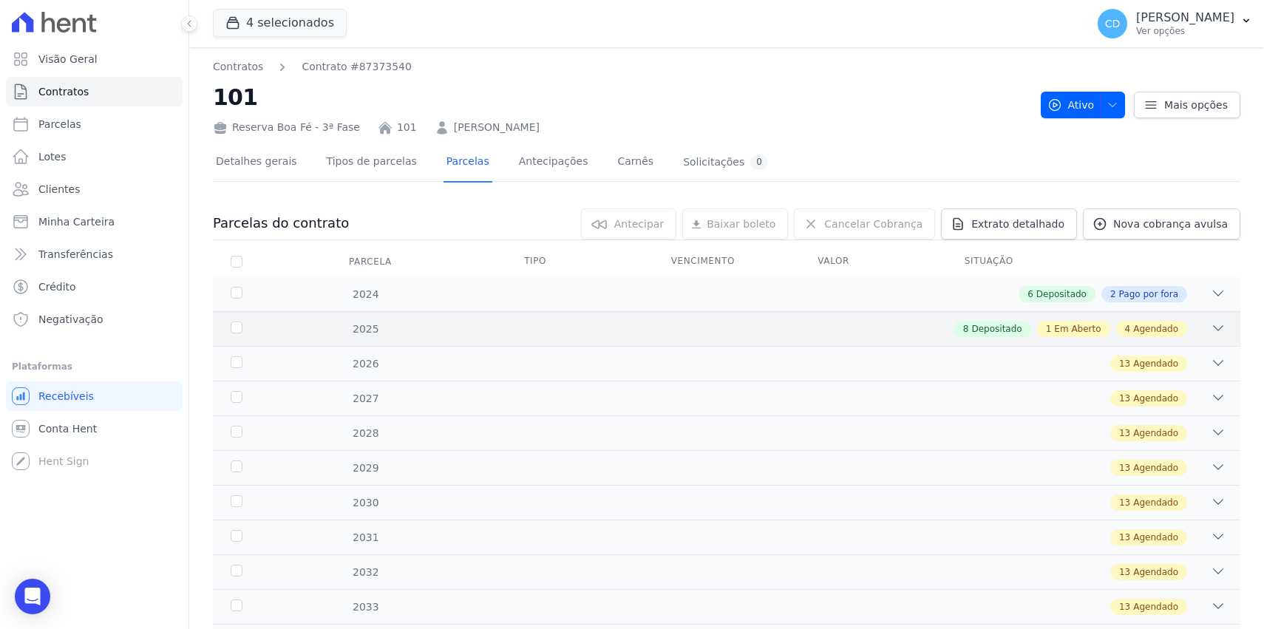
click at [1210, 335] on div at bounding box center [1217, 329] width 15 height 16
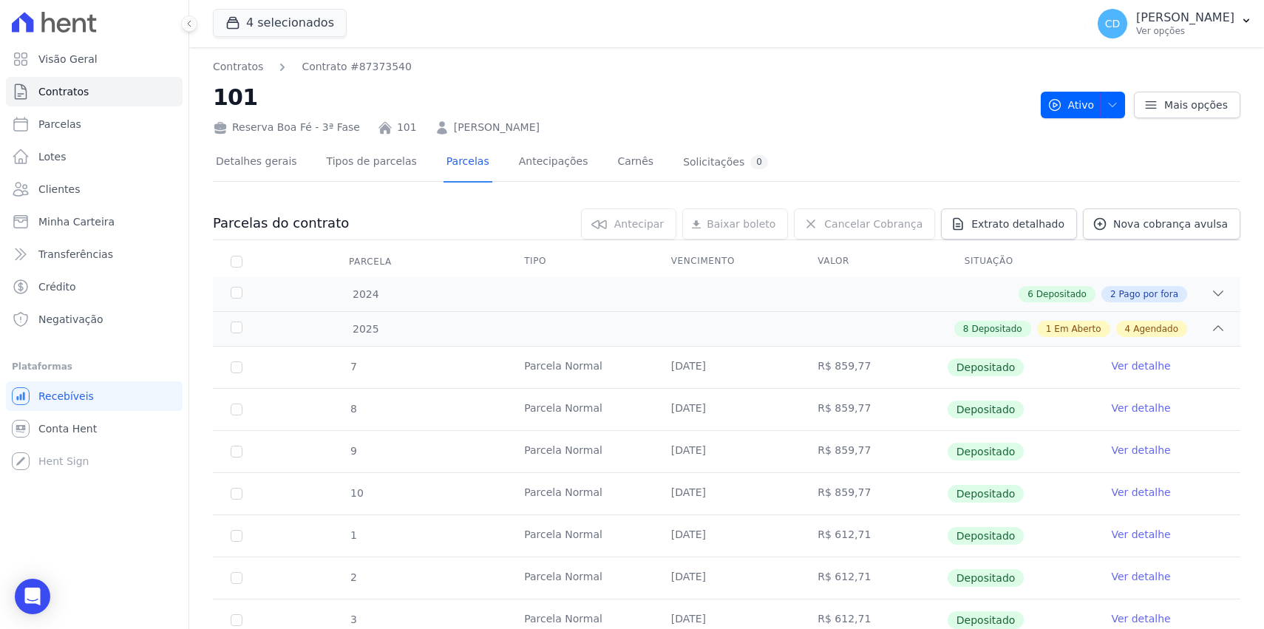
scroll to position [206, 0]
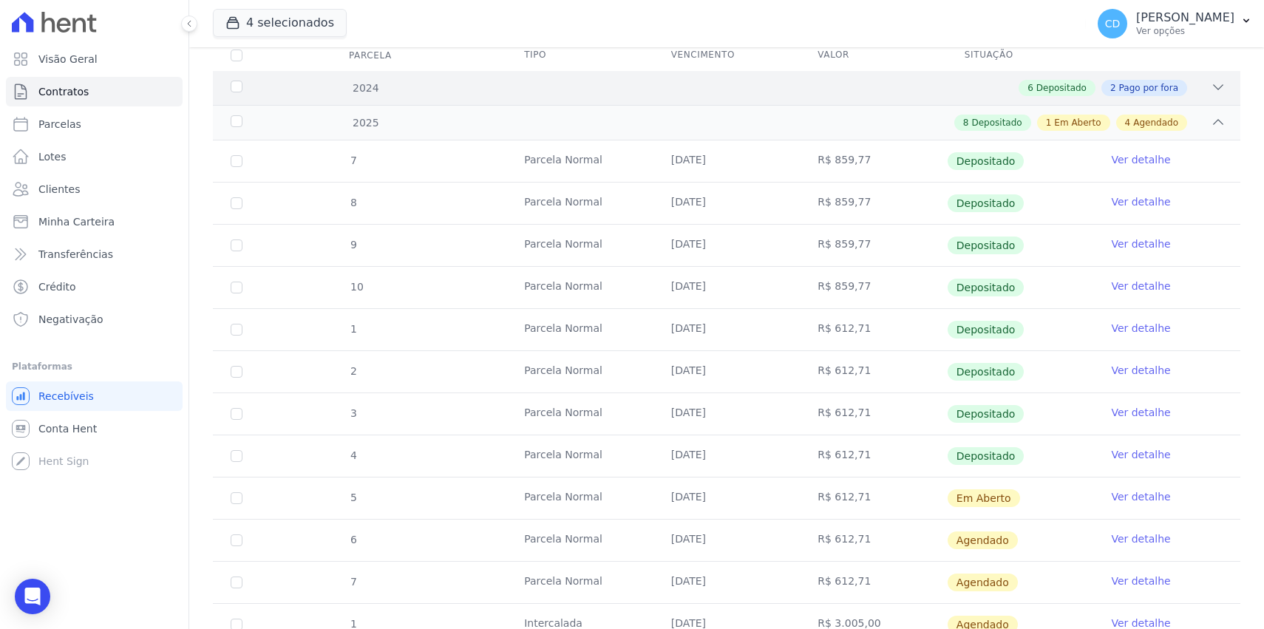
click at [1027, 91] on span "6" at bounding box center [1030, 87] width 6 height 13
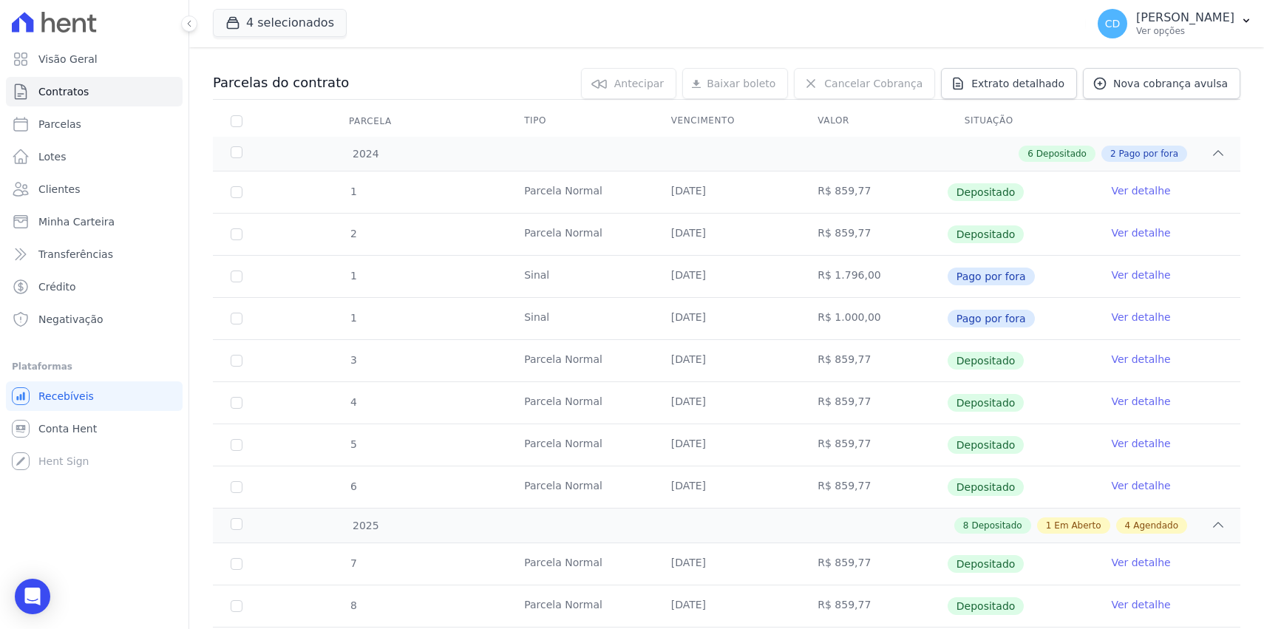
scroll to position [0, 0]
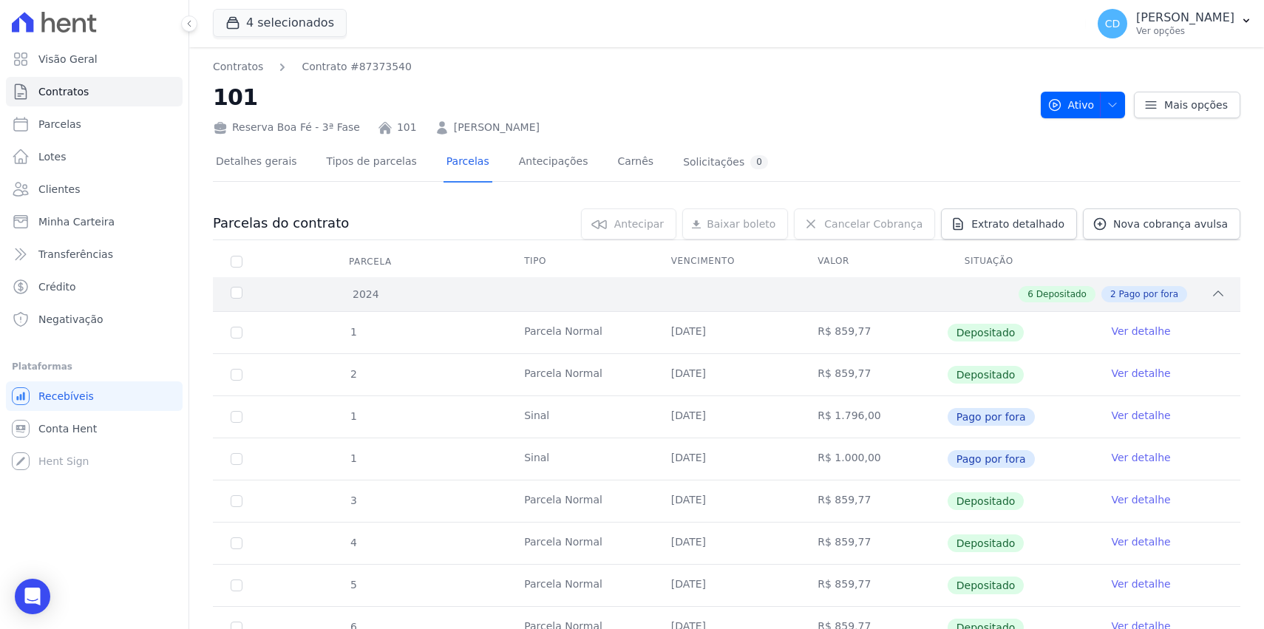
click at [952, 303] on div "2024 6 Depositado 2 Pago por fora" at bounding box center [726, 294] width 1027 height 34
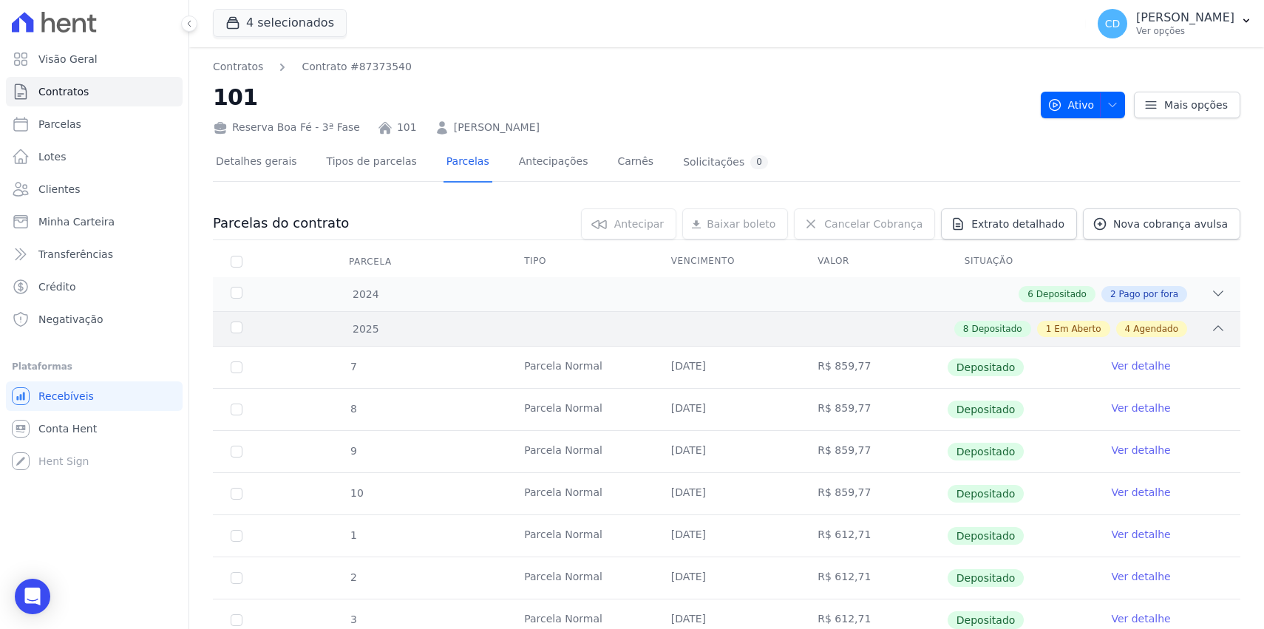
click at [1216, 333] on div "2025 8 Depositado 1 Em Aberto 4 Agendado" at bounding box center [726, 328] width 1027 height 35
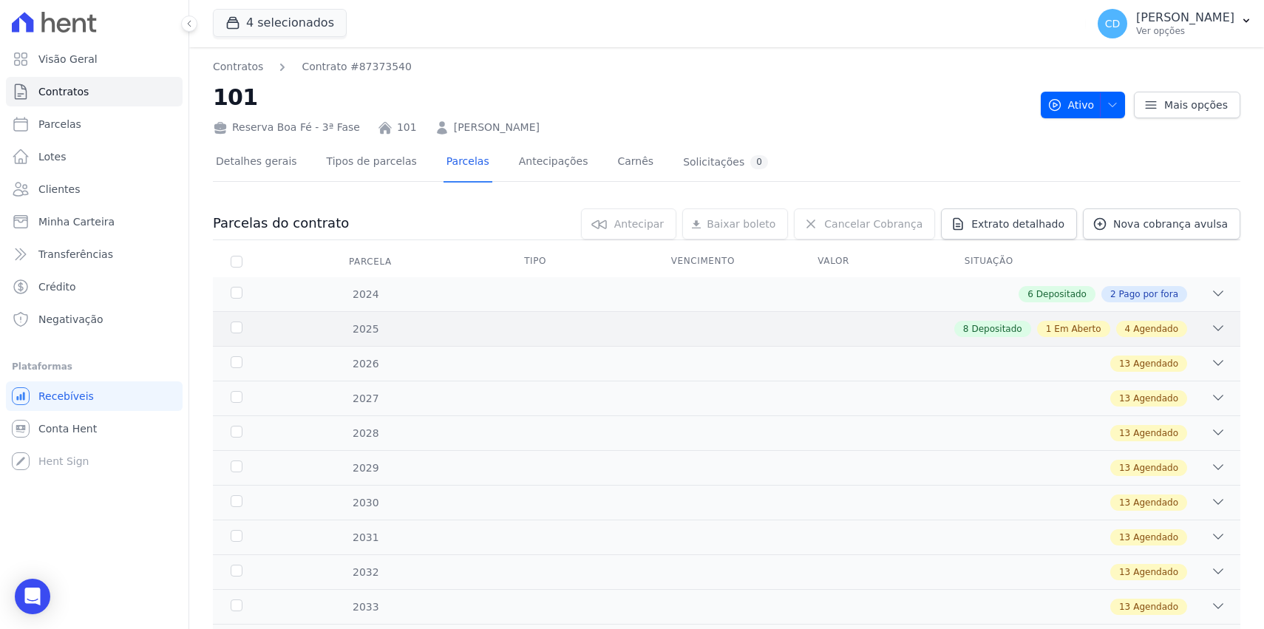
click at [1213, 328] on icon at bounding box center [1218, 328] width 10 height 4
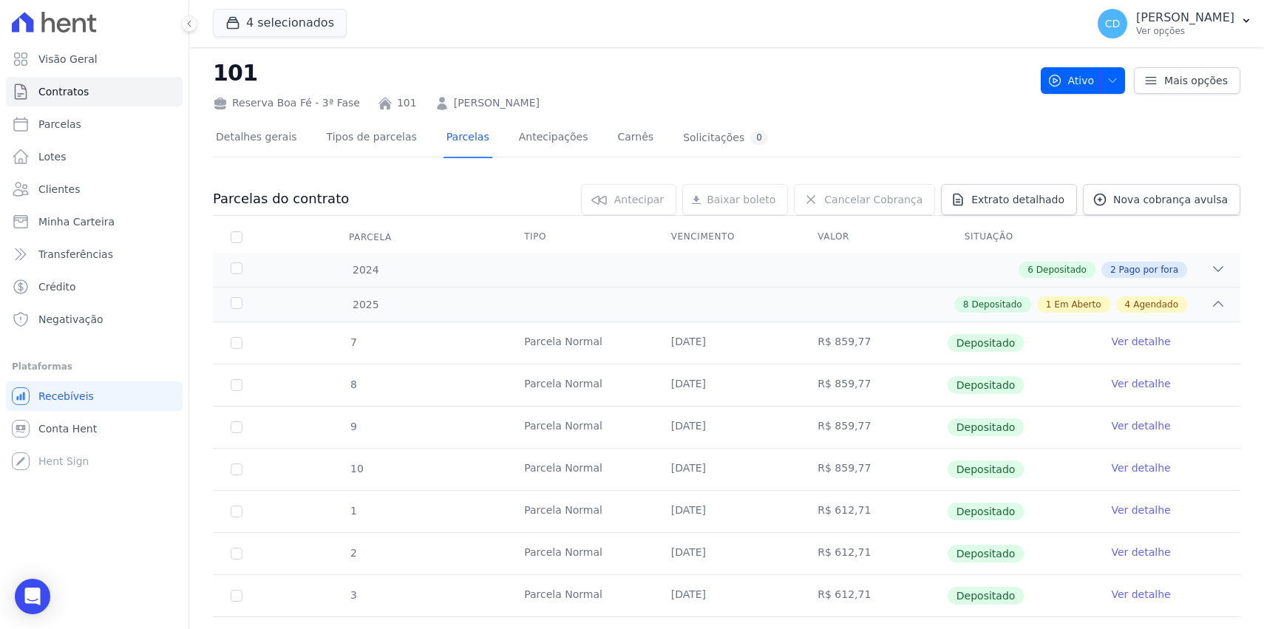
scroll to position [49, 0]
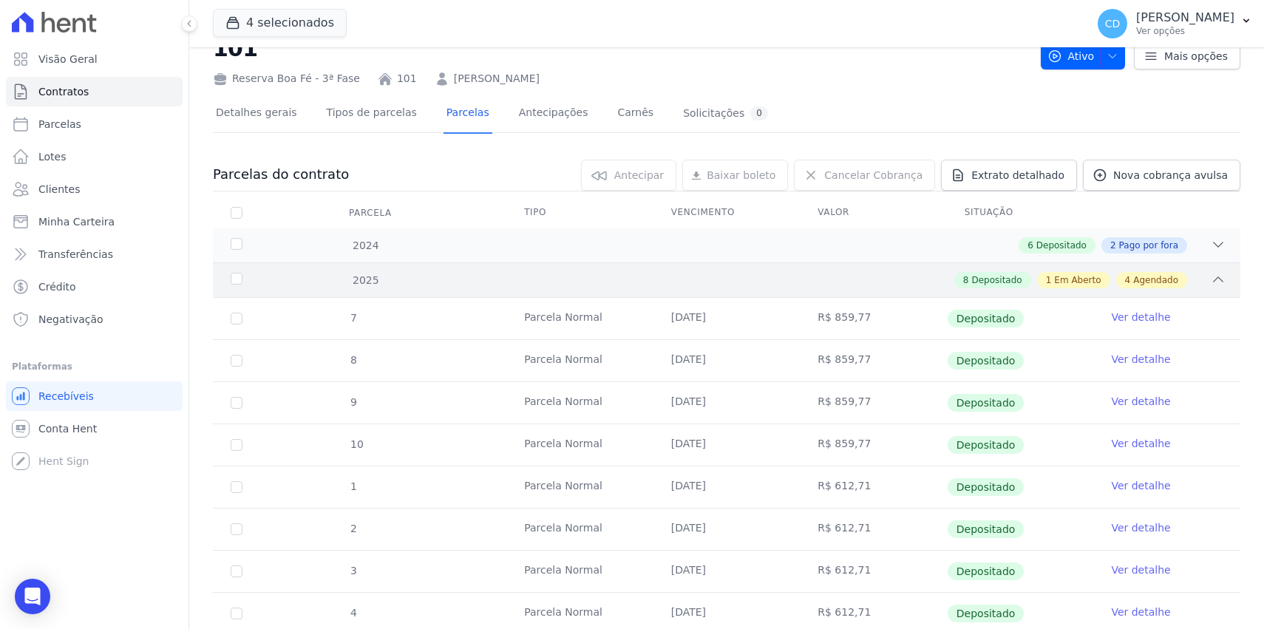
click at [1210, 284] on icon at bounding box center [1217, 279] width 15 height 15
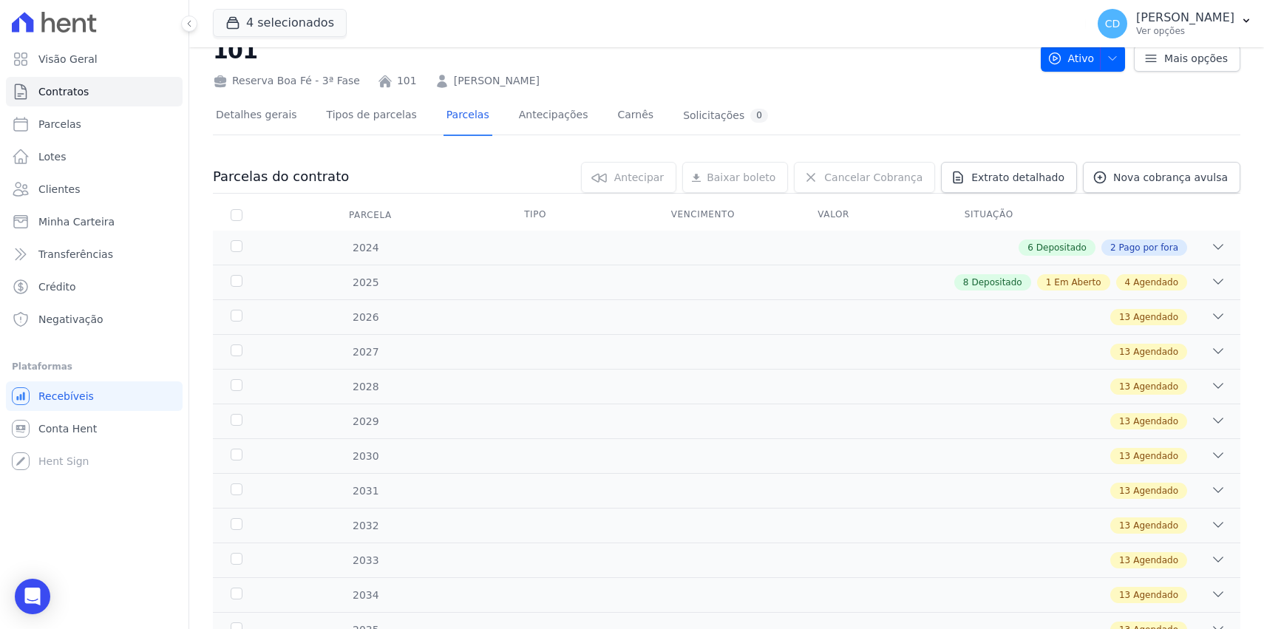
scroll to position [46, 0]
